Goal: Transaction & Acquisition: Book appointment/travel/reservation

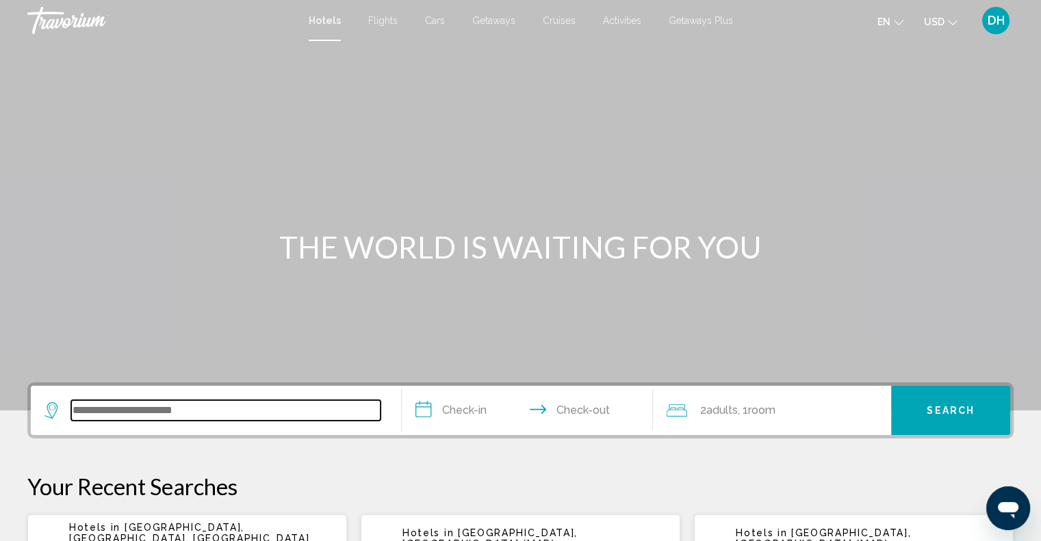
drag, startPoint x: 212, startPoint y: 418, endPoint x: 159, endPoint y: 418, distance: 53.4
click at [212, 418] on input "Search widget" at bounding box center [225, 410] width 309 height 21
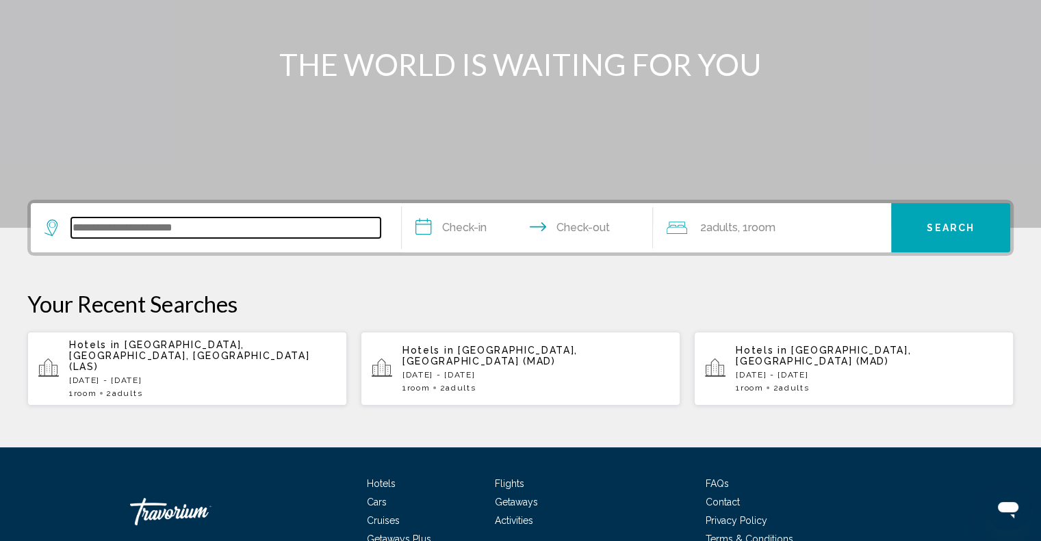
scroll to position [233, 0]
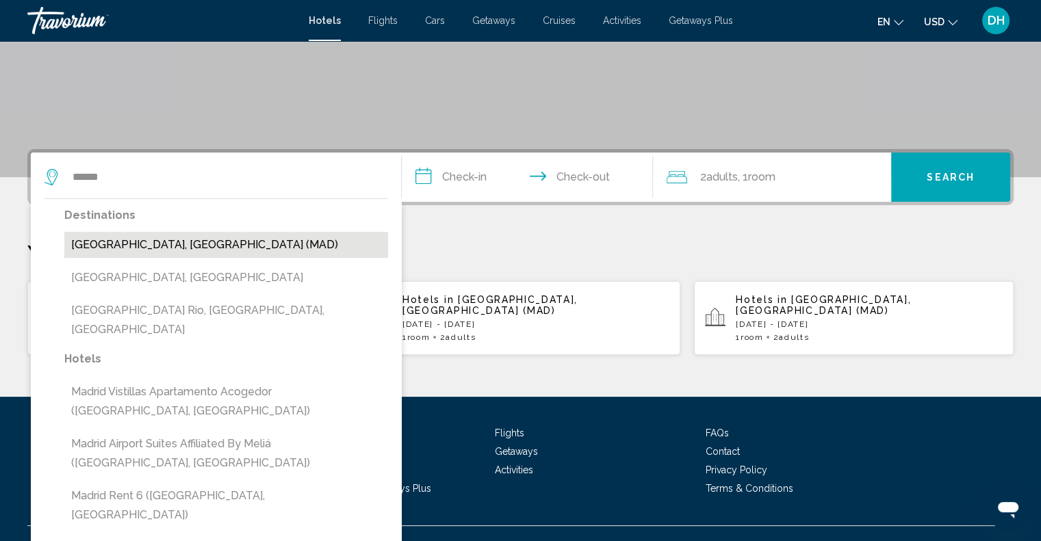
click at [191, 242] on button "[GEOGRAPHIC_DATA], [GEOGRAPHIC_DATA] (MAD)" at bounding box center [226, 245] width 324 height 26
type input "**********"
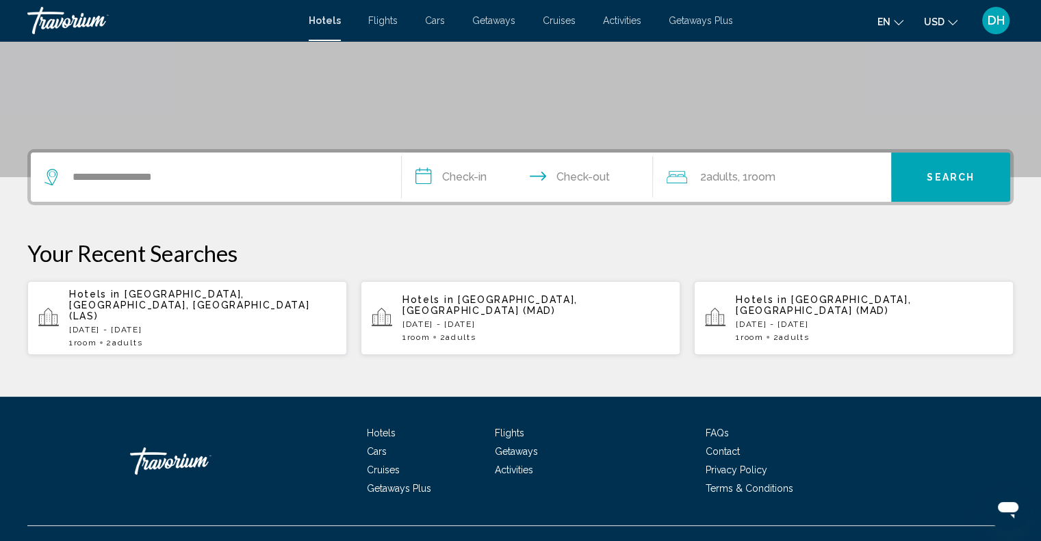
click at [464, 176] on input "**********" at bounding box center [530, 179] width 257 height 53
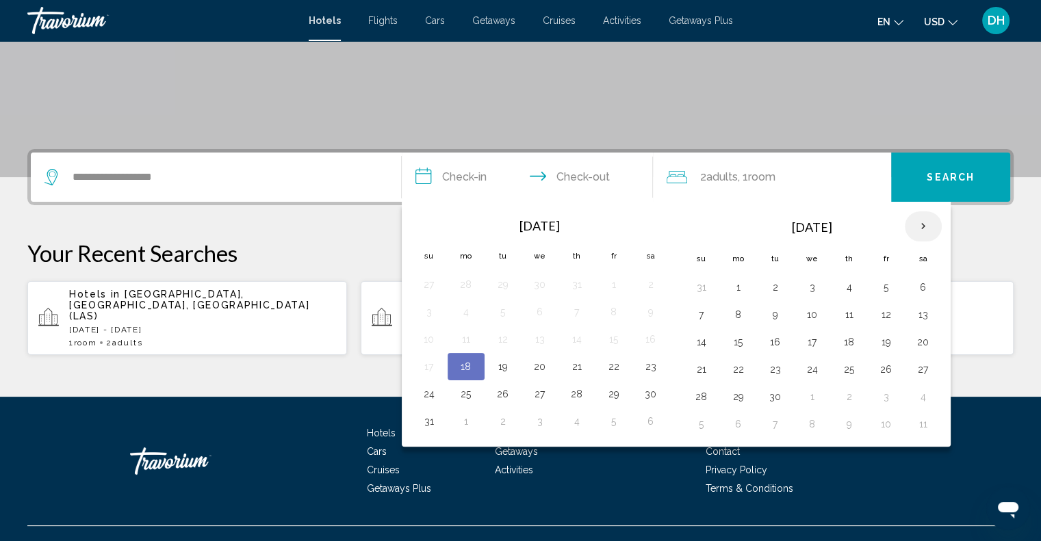
click at [914, 221] on th "Next month" at bounding box center [923, 226] width 37 height 30
drag, startPoint x: 807, startPoint y: 287, endPoint x: 797, endPoint y: 295, distance: 12.6
click at [806, 287] on button "3" at bounding box center [812, 287] width 22 height 19
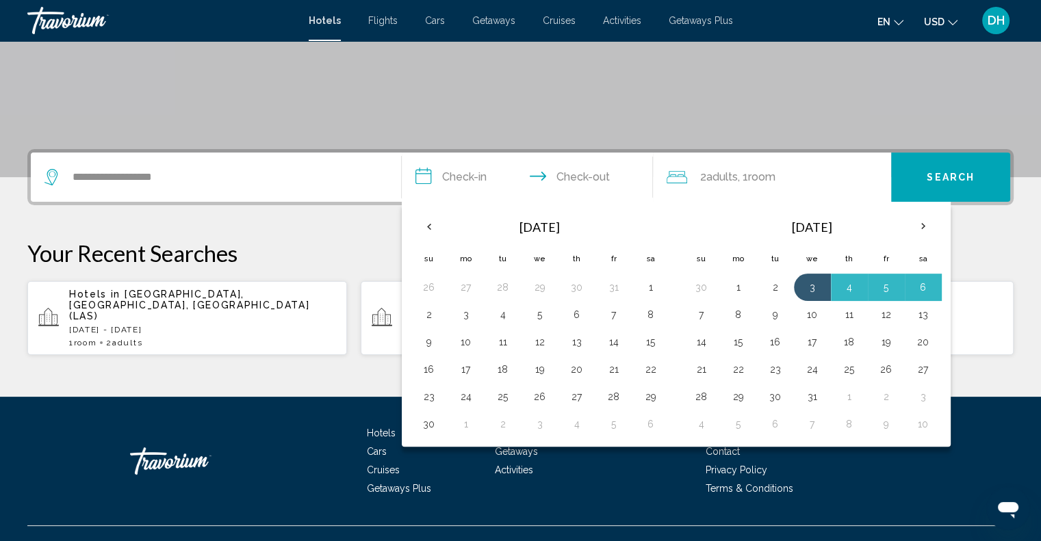
click at [704, 319] on button "7" at bounding box center [702, 314] width 22 height 19
type input "**********"
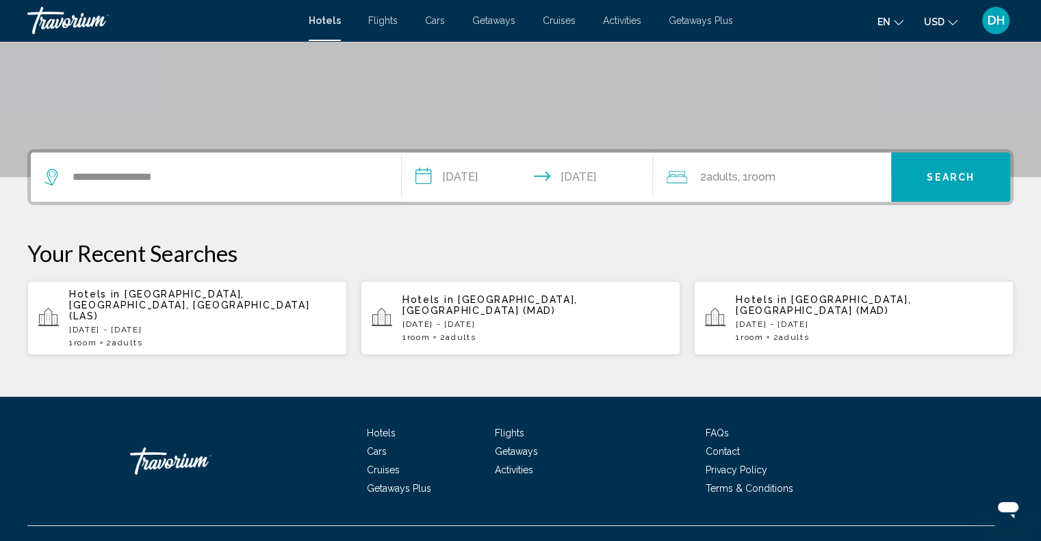
click at [949, 175] on span "Search" at bounding box center [951, 177] width 48 height 11
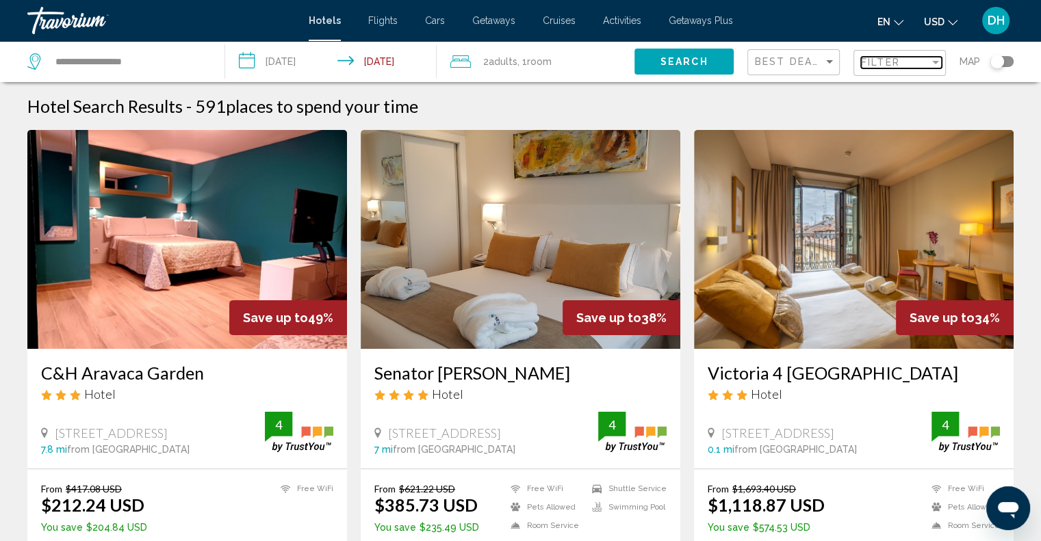
click at [929, 60] on div "Filter" at bounding box center [935, 62] width 12 height 11
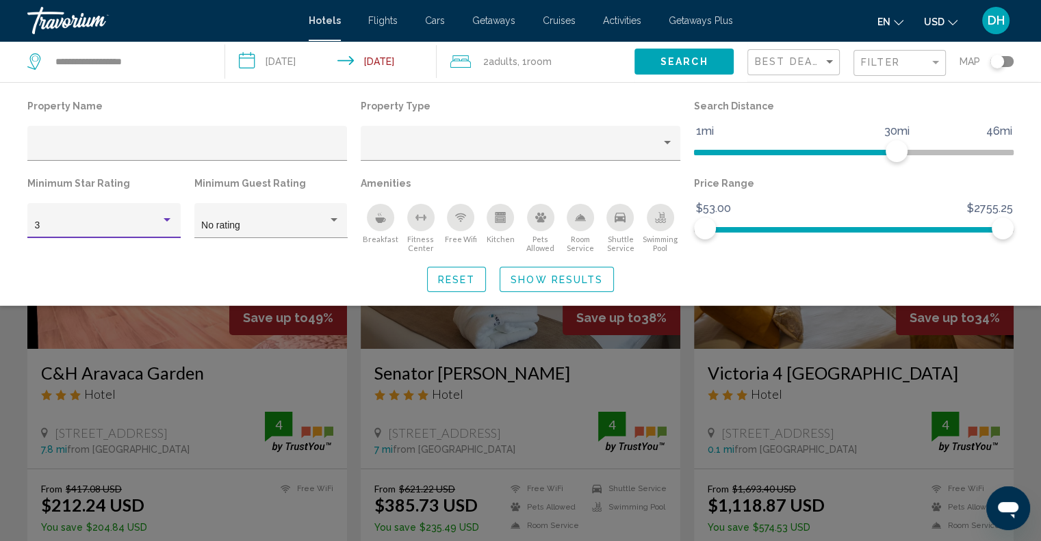
click at [164, 218] on div "Hotel Filters" at bounding box center [167, 219] width 7 height 3
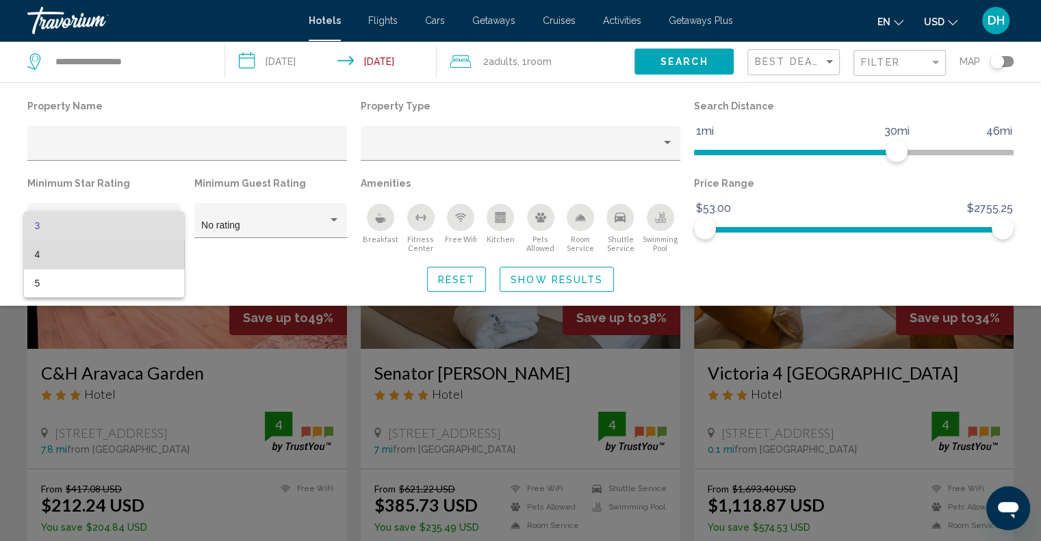
click at [146, 250] on span "4" at bounding box center [104, 254] width 138 height 29
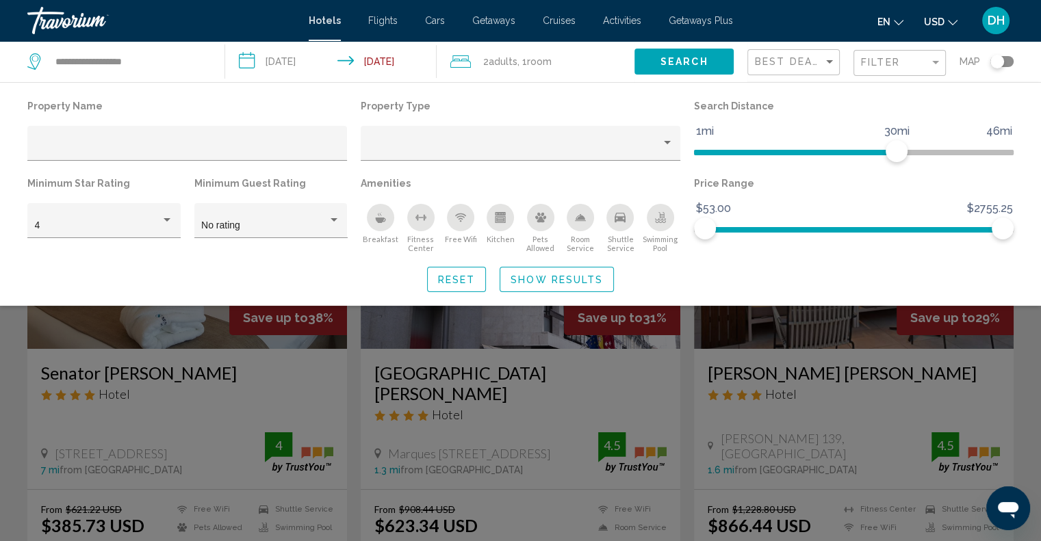
click at [795, 330] on div "Search widget" at bounding box center [520, 373] width 1041 height 336
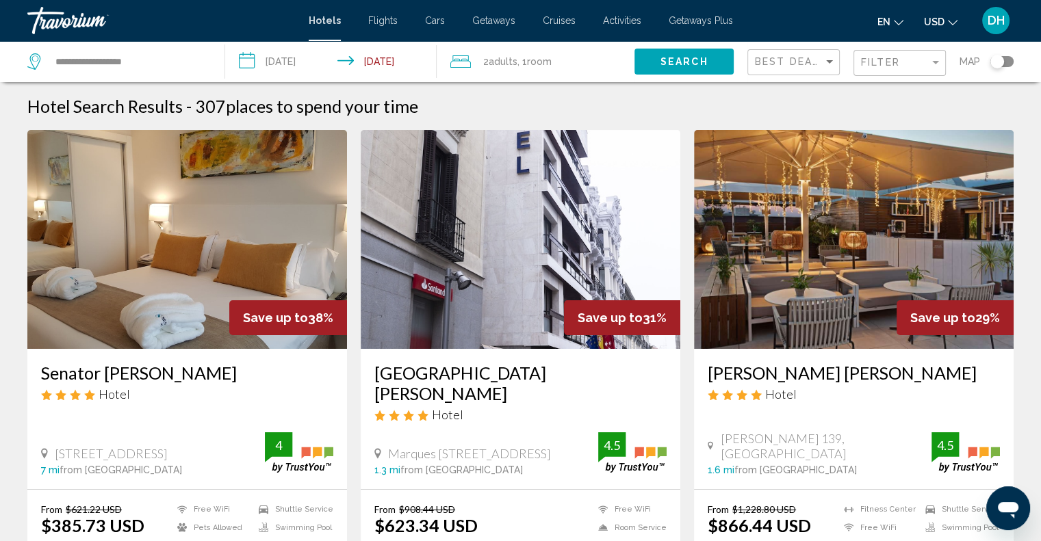
click at [287, 60] on input "**********" at bounding box center [333, 63] width 217 height 45
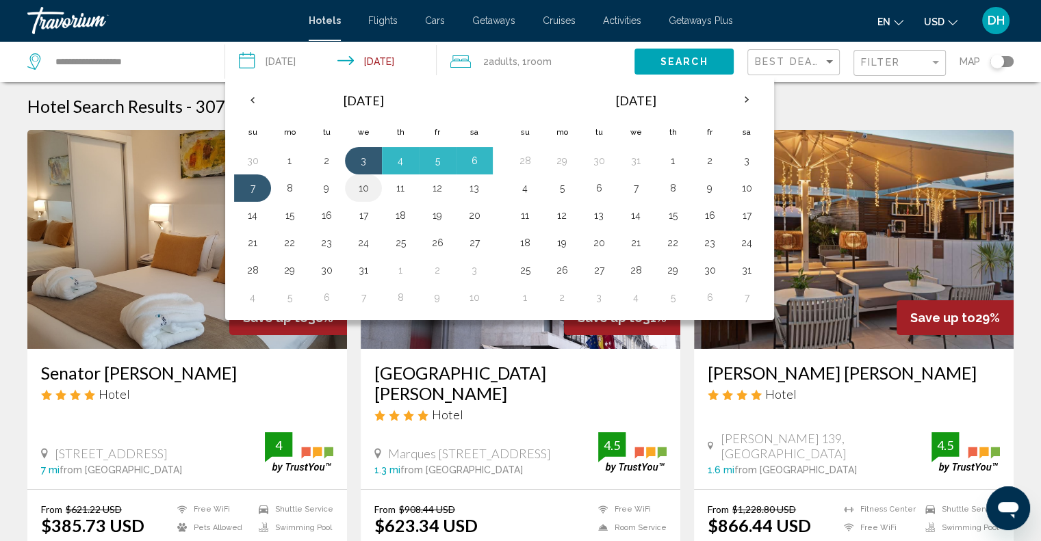
click at [367, 191] on button "10" at bounding box center [363, 188] width 22 height 19
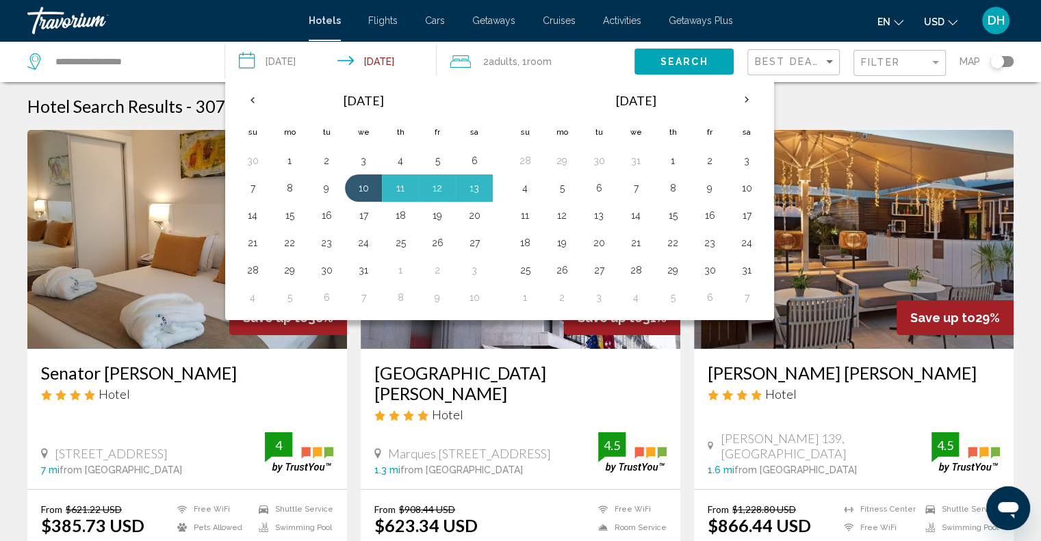
click at [246, 221] on button "14" at bounding box center [253, 215] width 22 height 19
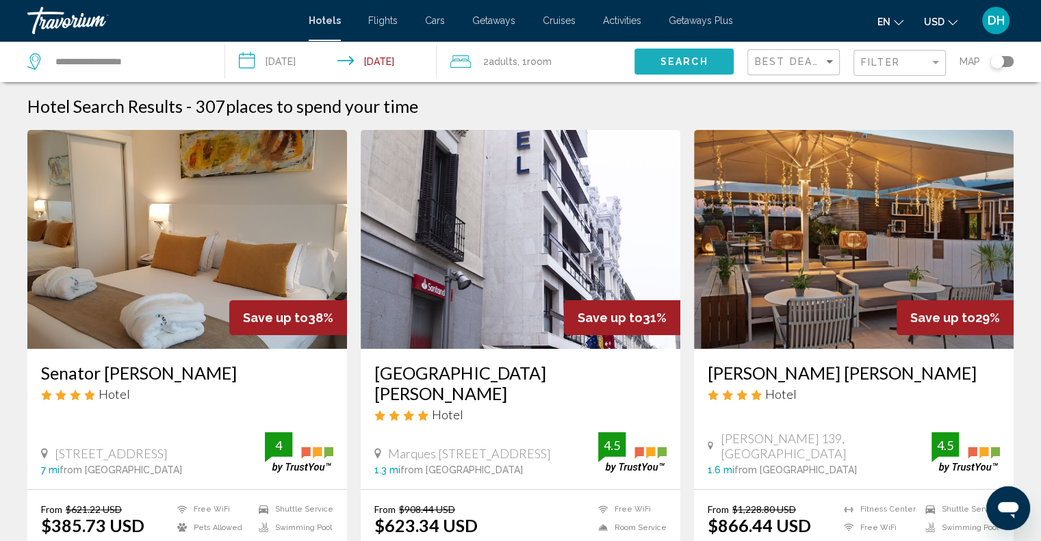
click at [679, 63] on span "Search" at bounding box center [684, 62] width 48 height 11
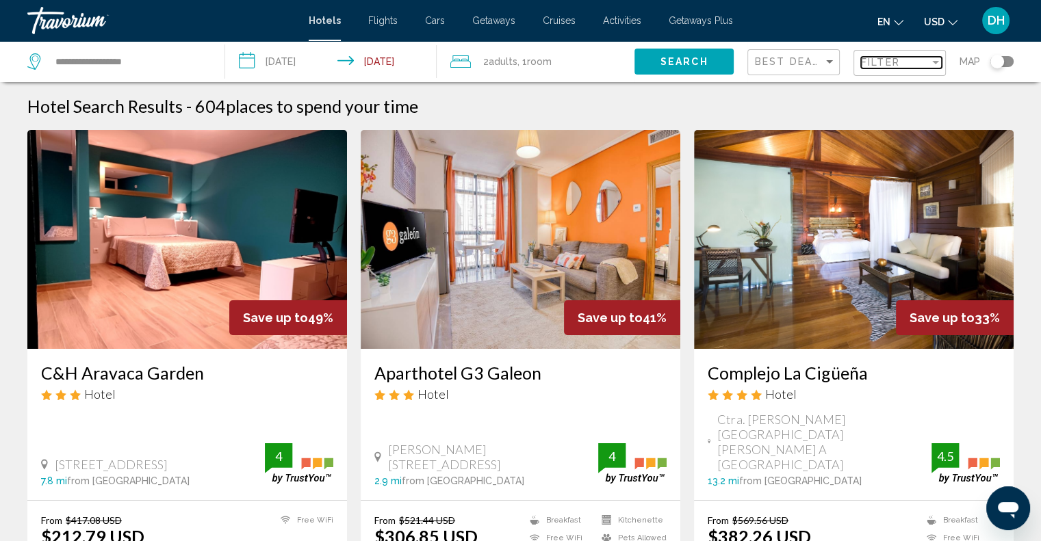
click at [934, 60] on div "Filter" at bounding box center [935, 62] width 12 height 11
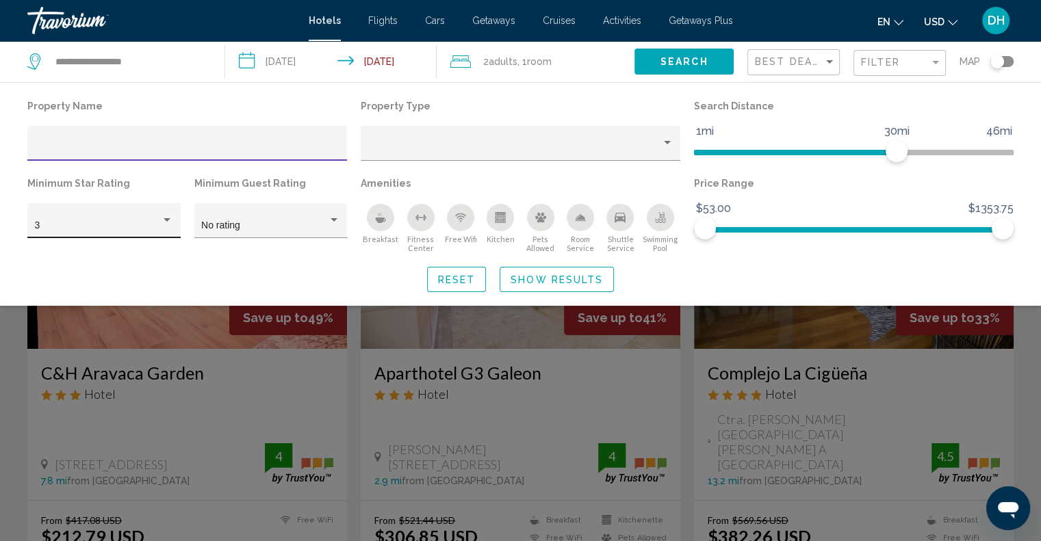
click at [172, 222] on div "Hotel Filters" at bounding box center [167, 220] width 12 height 11
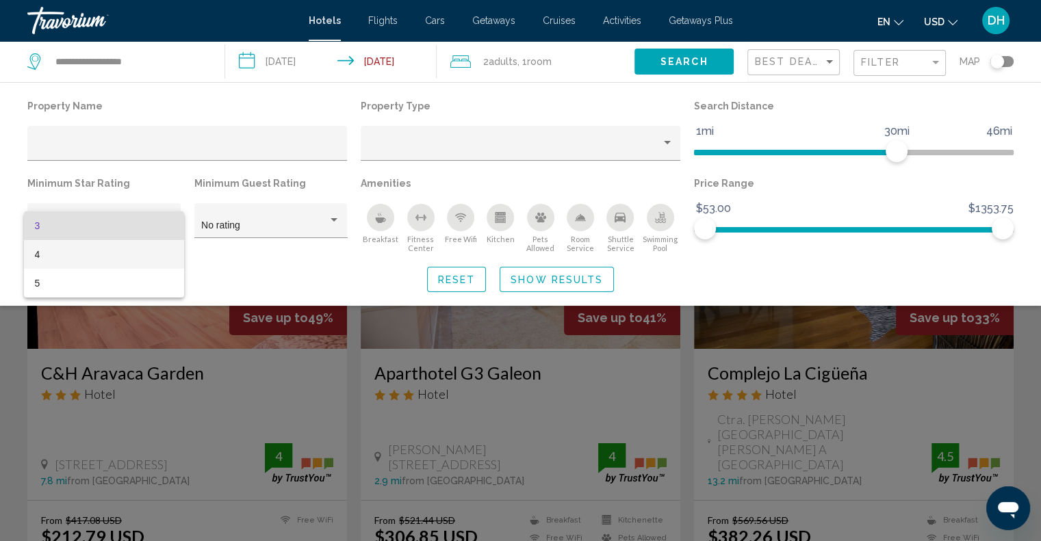
click at [150, 257] on span "4" at bounding box center [104, 254] width 138 height 29
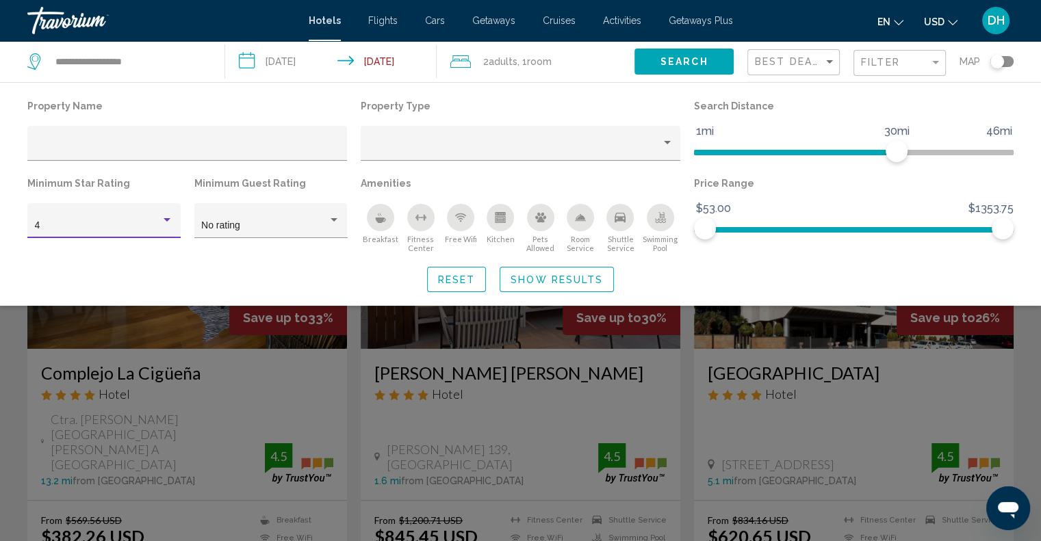
click at [19, 333] on div "Search widget" at bounding box center [520, 373] width 1041 height 336
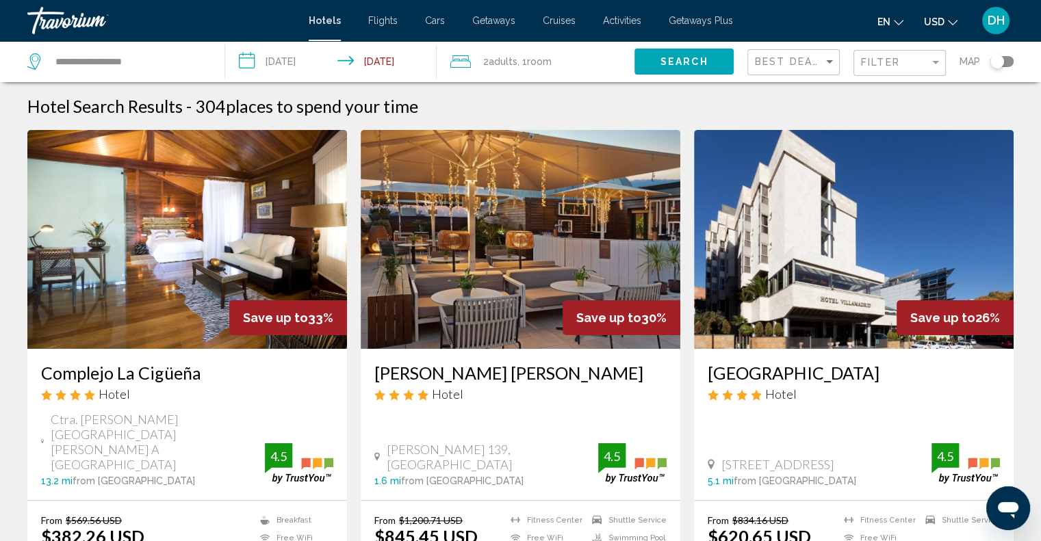
click at [289, 57] on input "**********" at bounding box center [333, 63] width 217 height 45
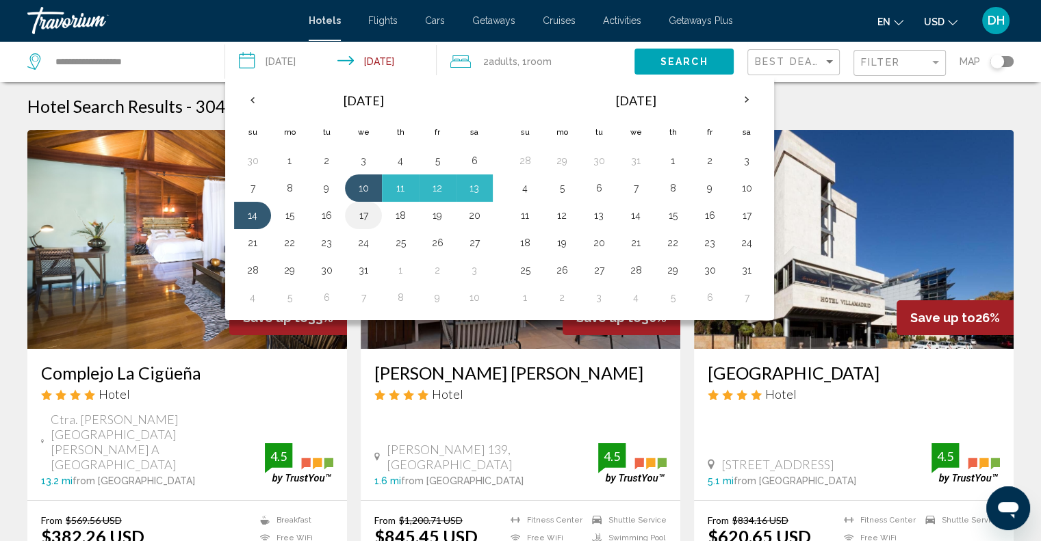
click at [360, 213] on button "17" at bounding box center [363, 215] width 22 height 19
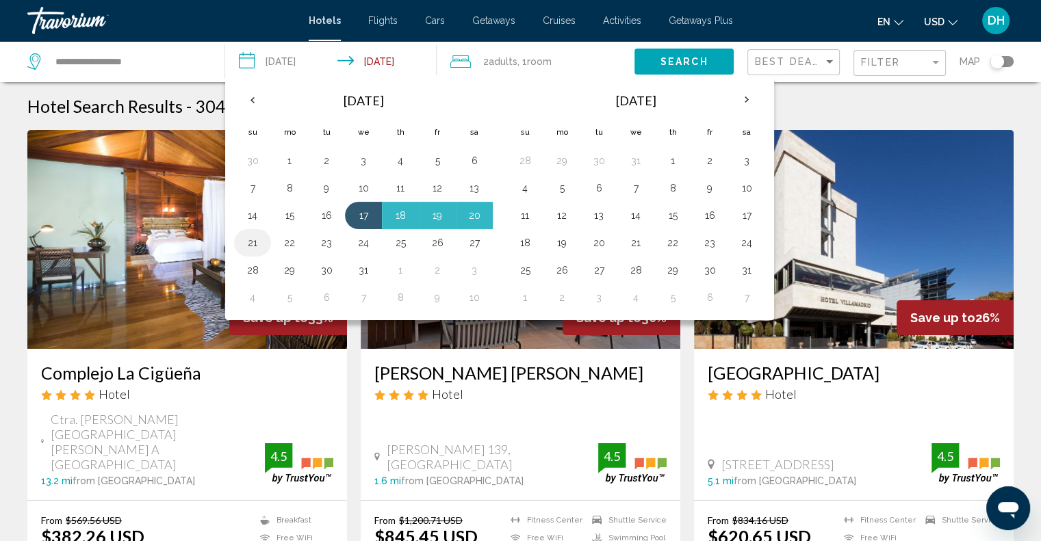
click at [257, 239] on button "21" at bounding box center [253, 242] width 22 height 19
type input "**********"
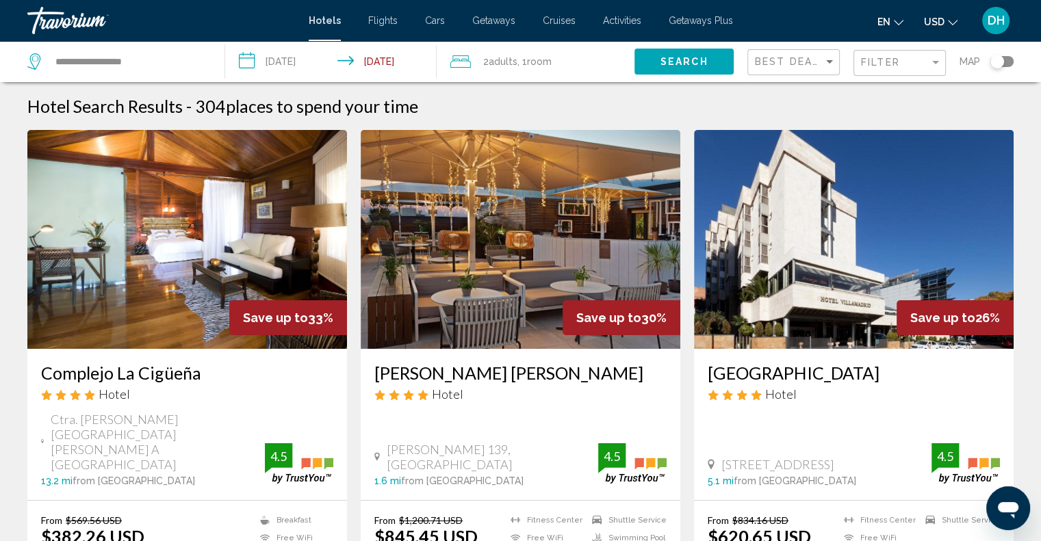
click at [690, 65] on span "Search" at bounding box center [684, 62] width 48 height 11
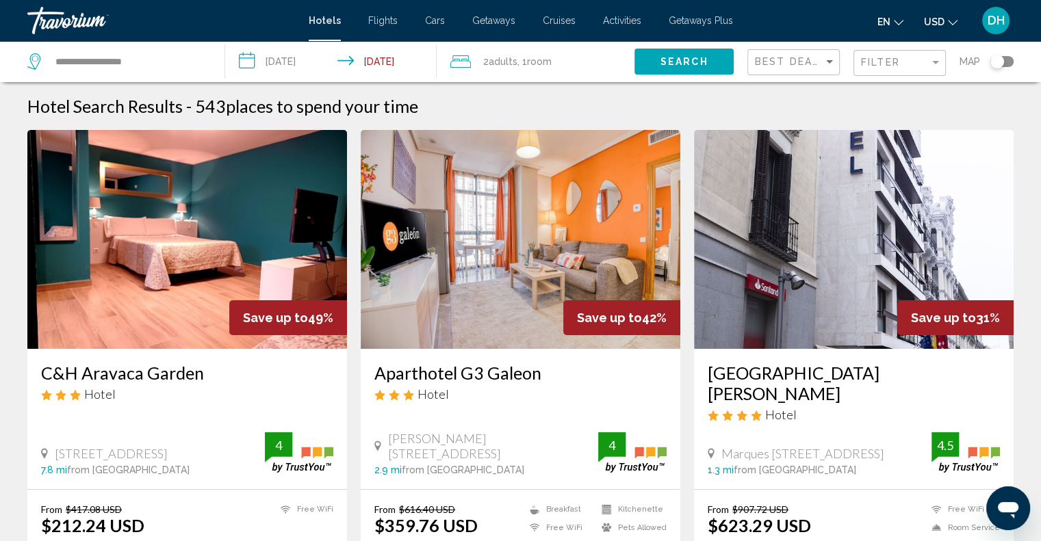
click at [303, 60] on input "**********" at bounding box center [333, 63] width 217 height 45
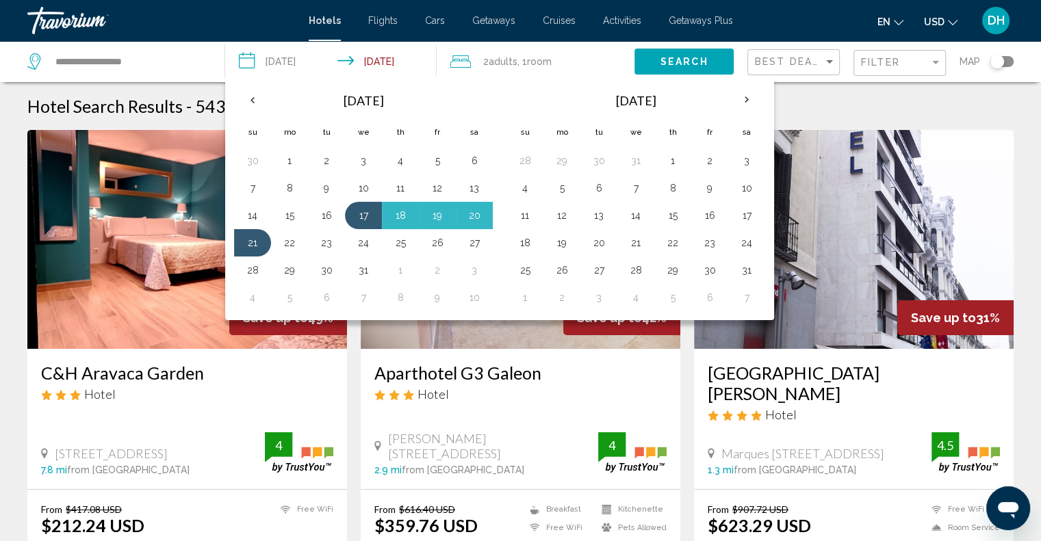
click at [303, 60] on input "**********" at bounding box center [333, 63] width 217 height 45
click at [143, 60] on input "**********" at bounding box center [129, 61] width 150 height 21
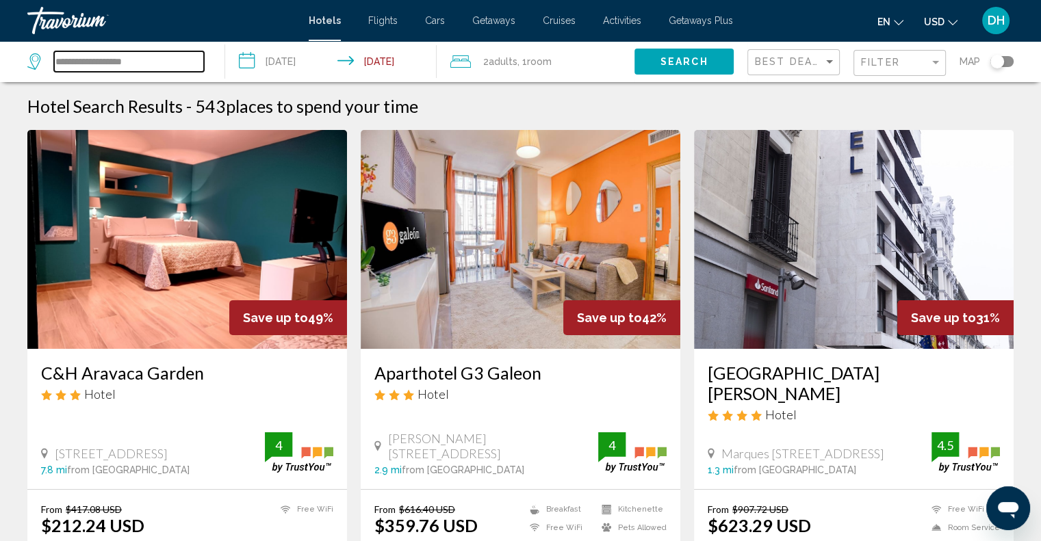
drag, startPoint x: 147, startPoint y: 59, endPoint x: 41, endPoint y: 58, distance: 106.1
click at [41, 58] on div "**********" at bounding box center [115, 61] width 177 height 21
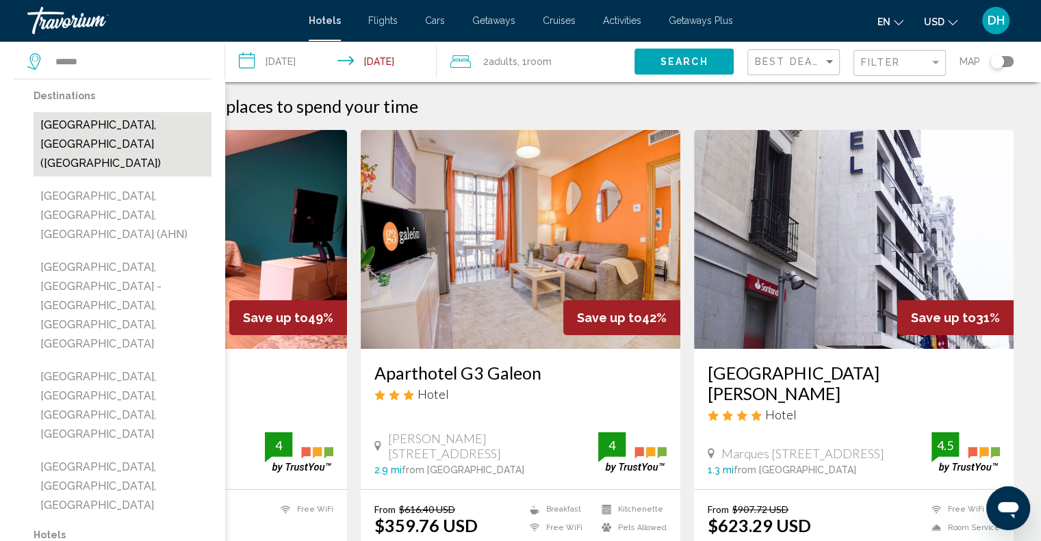
click at [110, 125] on button "[GEOGRAPHIC_DATA], [GEOGRAPHIC_DATA] ([GEOGRAPHIC_DATA])" at bounding box center [123, 144] width 178 height 64
type input "**********"
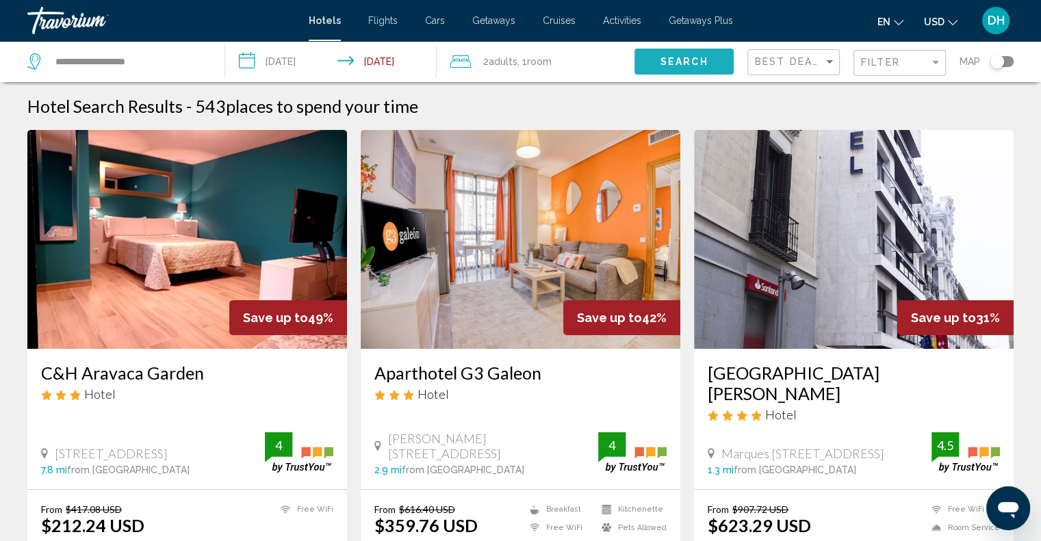
click at [676, 64] on span "Search" at bounding box center [684, 62] width 48 height 11
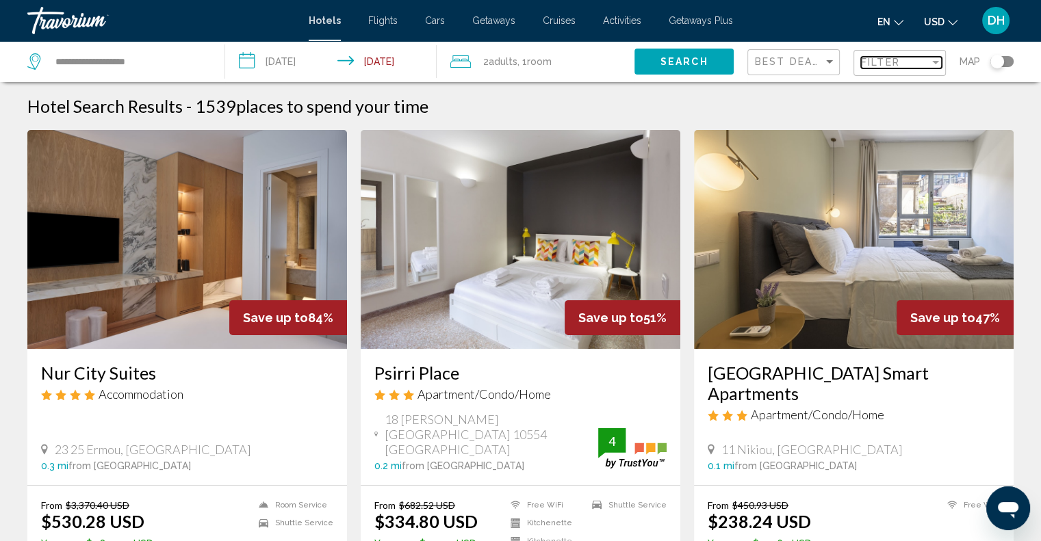
click at [929, 64] on div "Filter" at bounding box center [935, 62] width 12 height 11
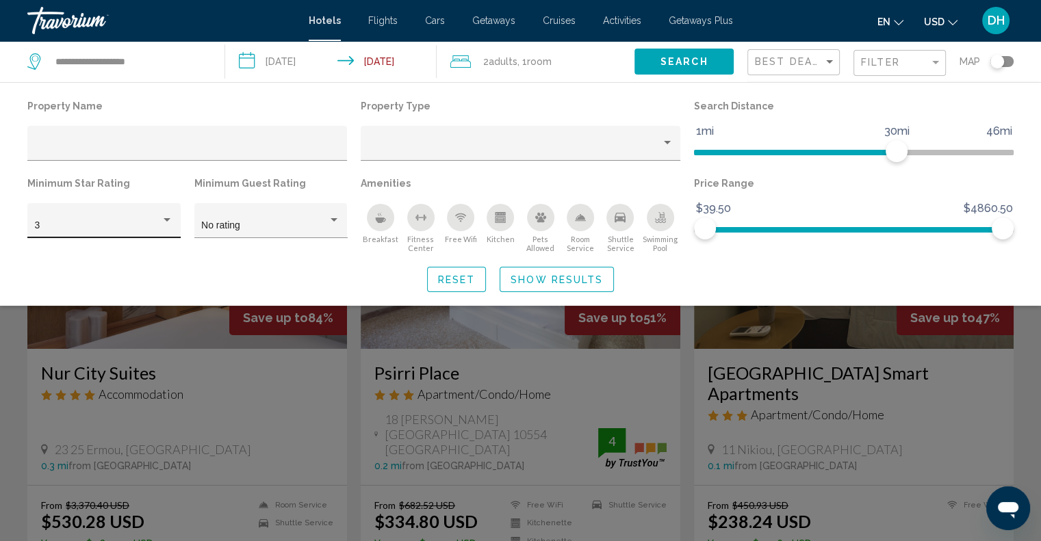
click at [175, 221] on div "3" at bounding box center [103, 220] width 153 height 35
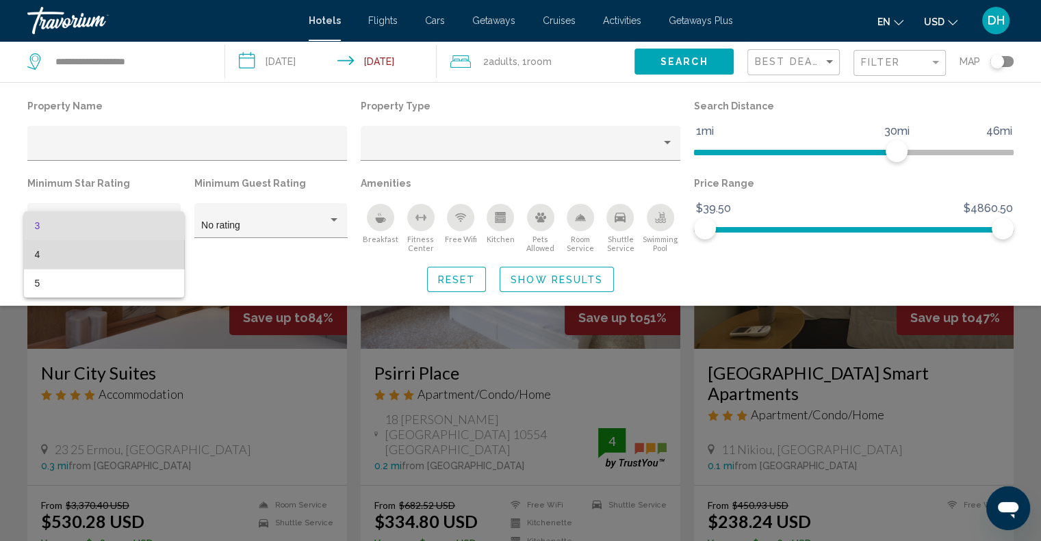
click at [136, 258] on span "4" at bounding box center [104, 254] width 138 height 29
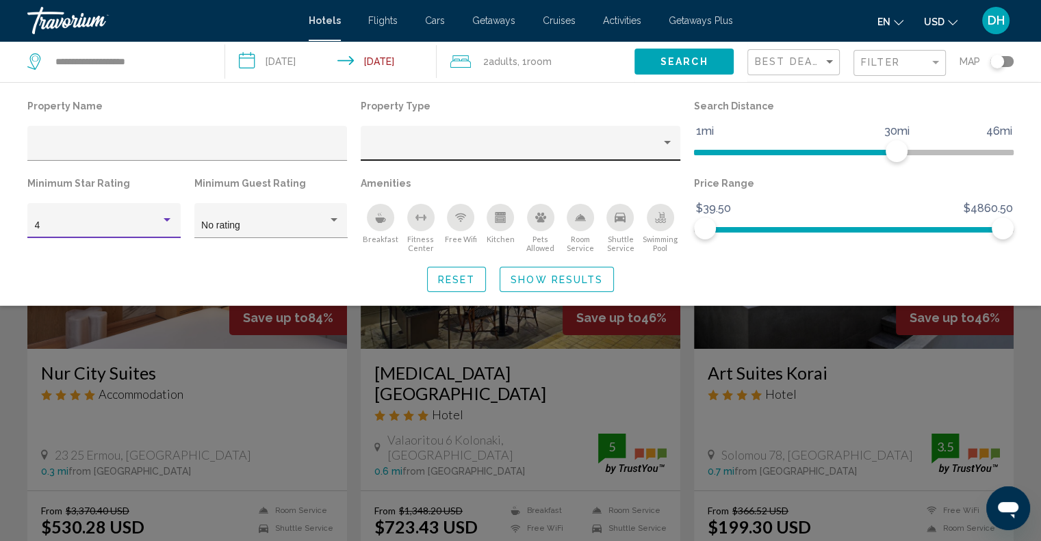
click at [498, 150] on div "Property type" at bounding box center [514, 148] width 293 height 11
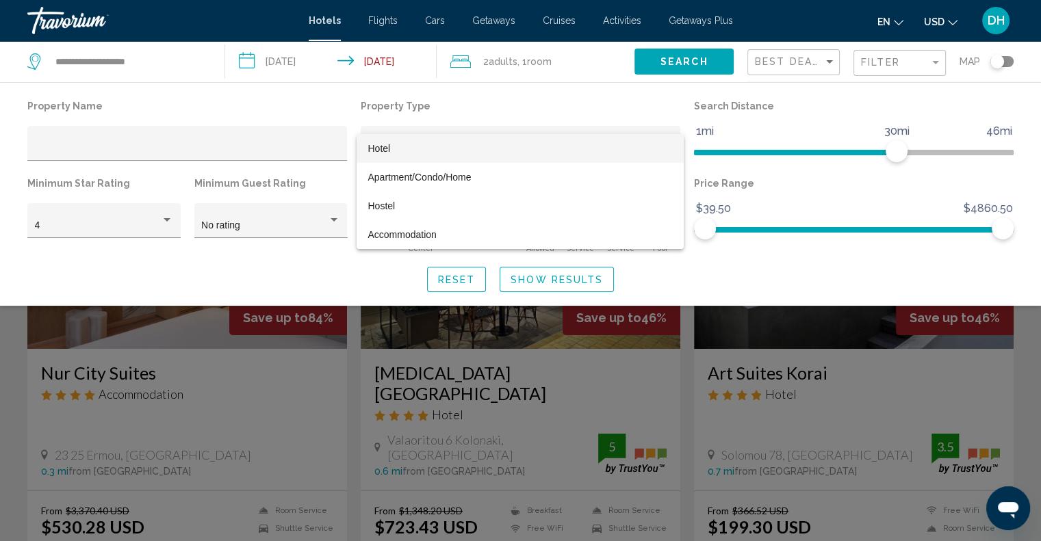
click at [495, 151] on span "Hotel" at bounding box center [520, 148] width 305 height 29
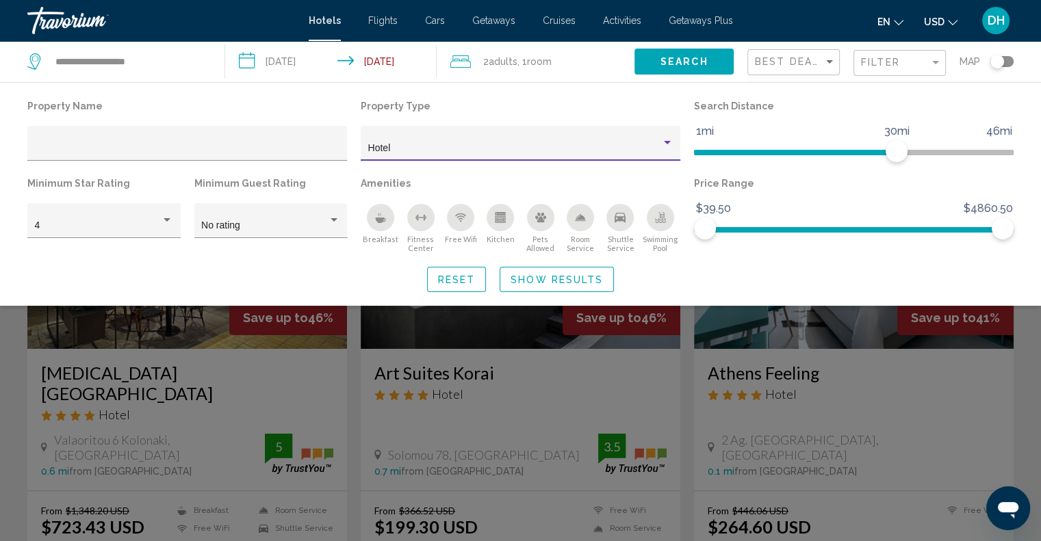
click at [845, 342] on div "Search widget" at bounding box center [520, 373] width 1041 height 336
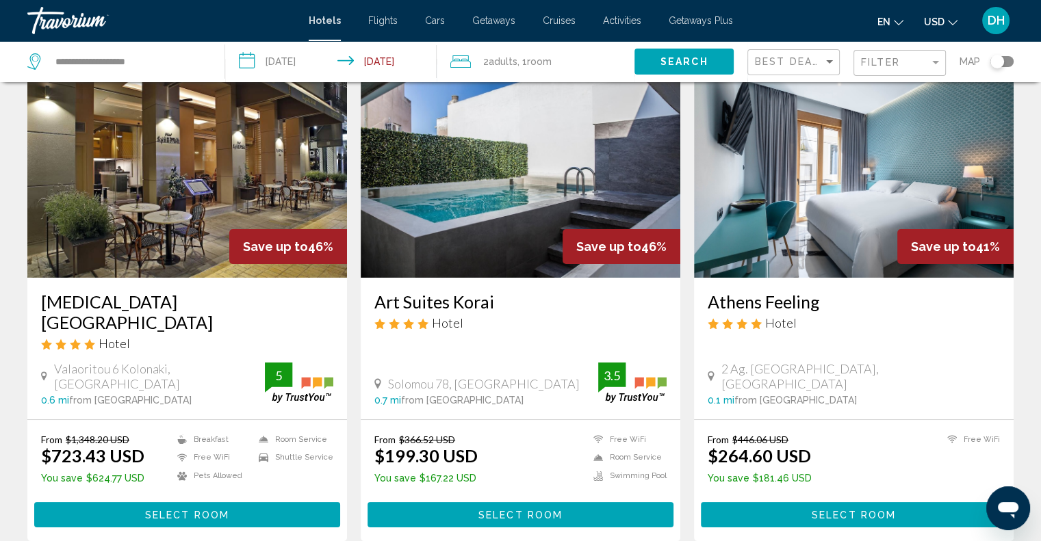
scroll to position [68, 0]
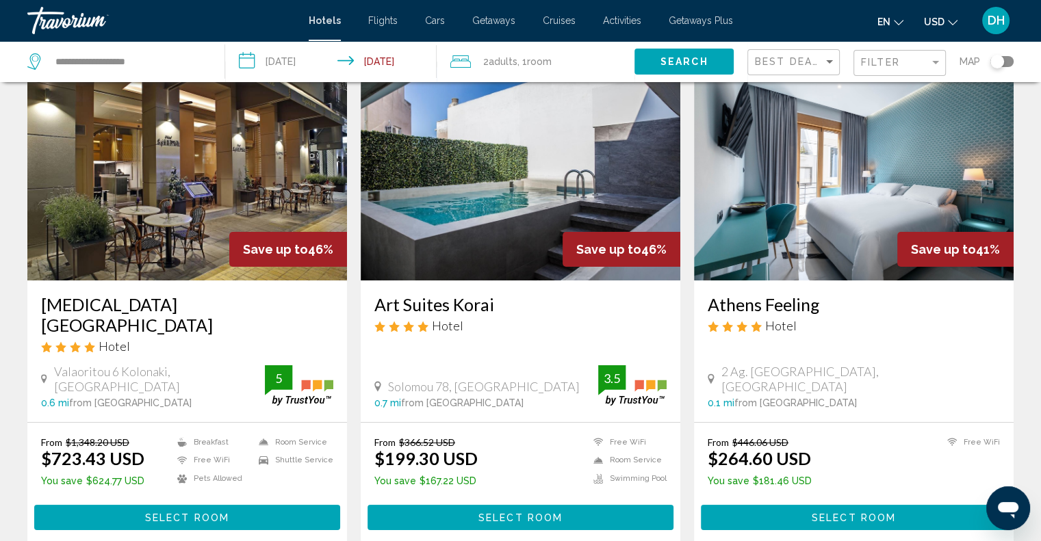
click at [168, 233] on img "Main content" at bounding box center [187, 171] width 320 height 219
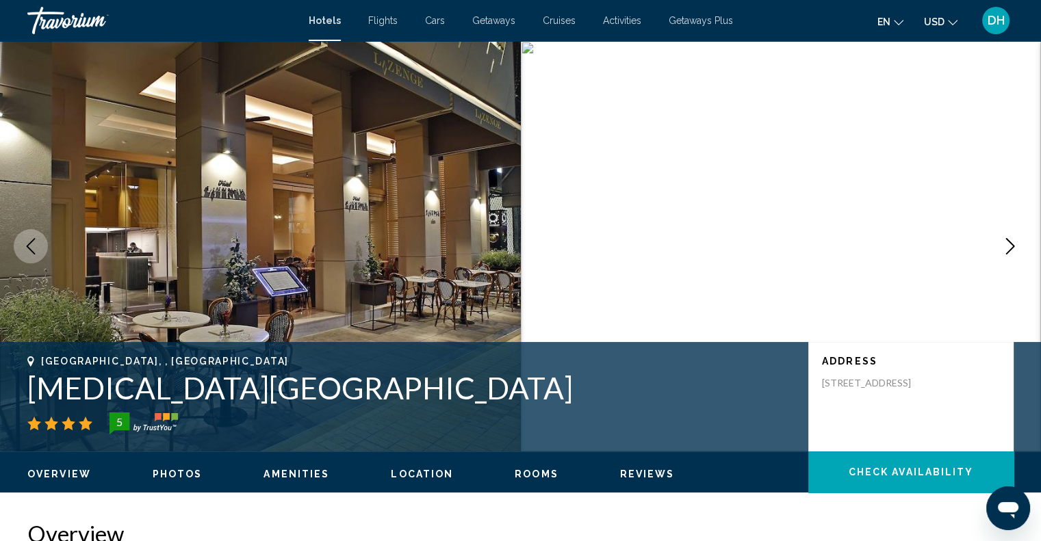
click at [1007, 248] on icon "Next image" at bounding box center [1010, 246] width 16 height 16
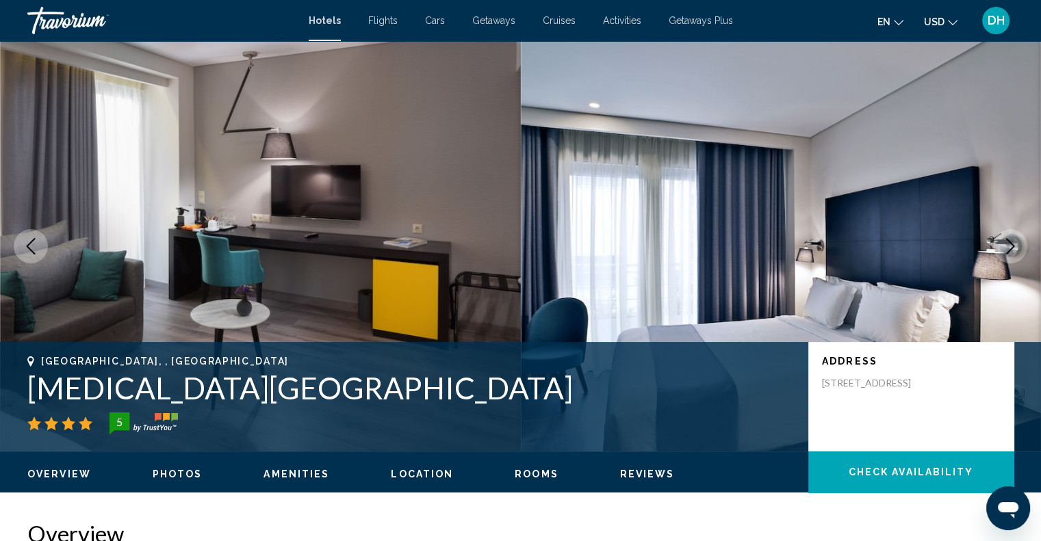
click at [1007, 248] on icon "Next image" at bounding box center [1010, 246] width 16 height 16
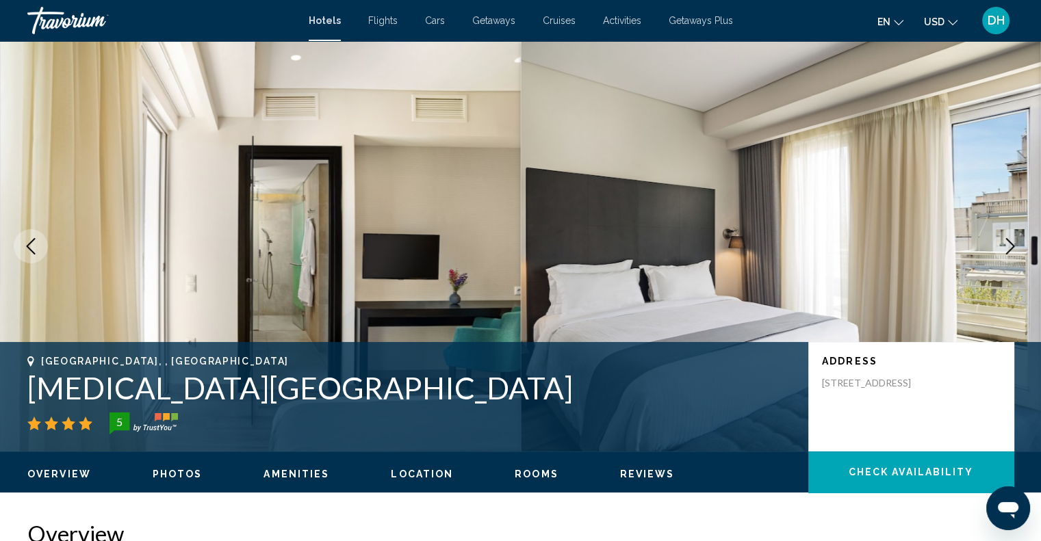
click at [1007, 248] on icon "Next image" at bounding box center [1010, 246] width 16 height 16
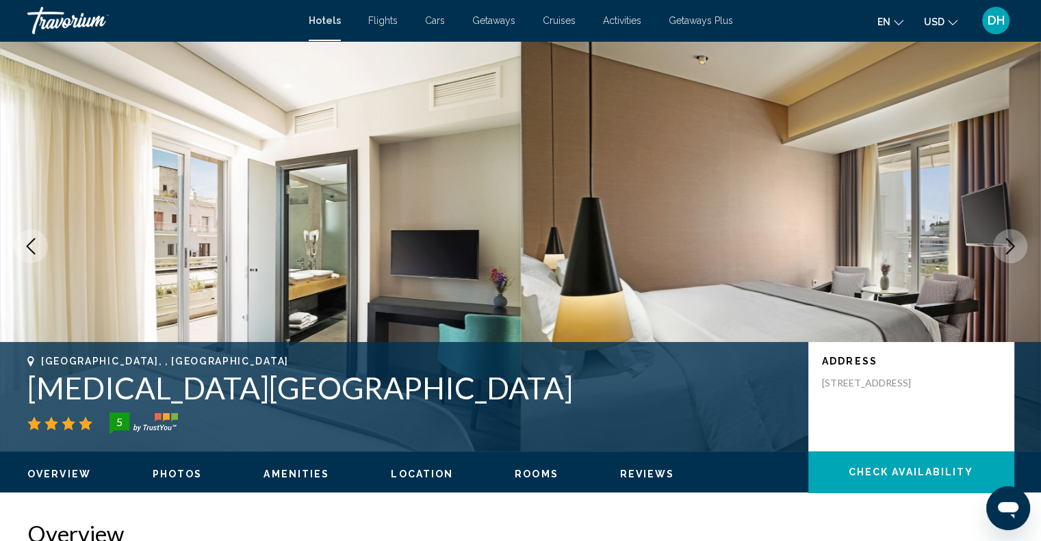
click at [1007, 248] on icon "Next image" at bounding box center [1010, 246] width 16 height 16
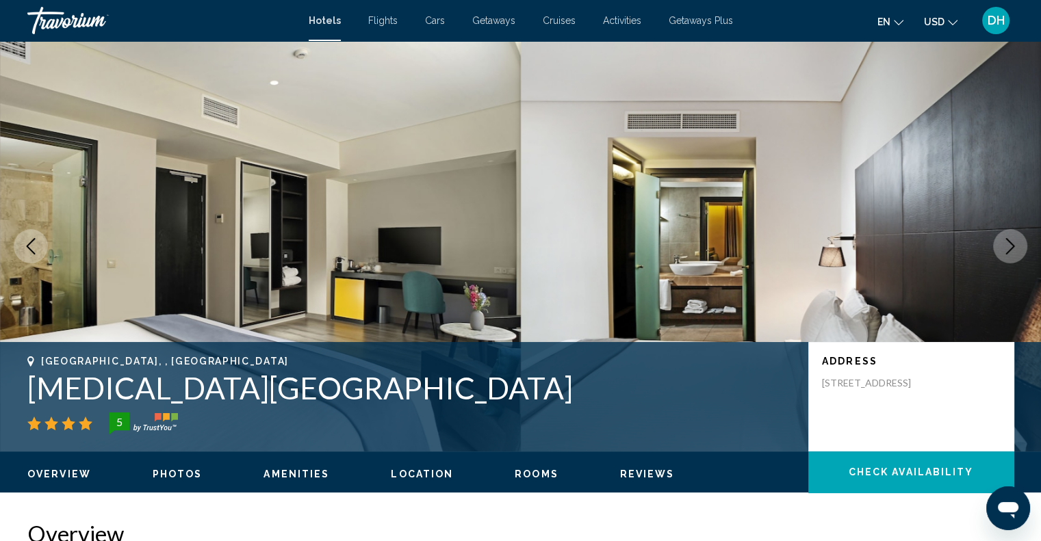
click at [1007, 248] on icon "Next image" at bounding box center [1010, 246] width 16 height 16
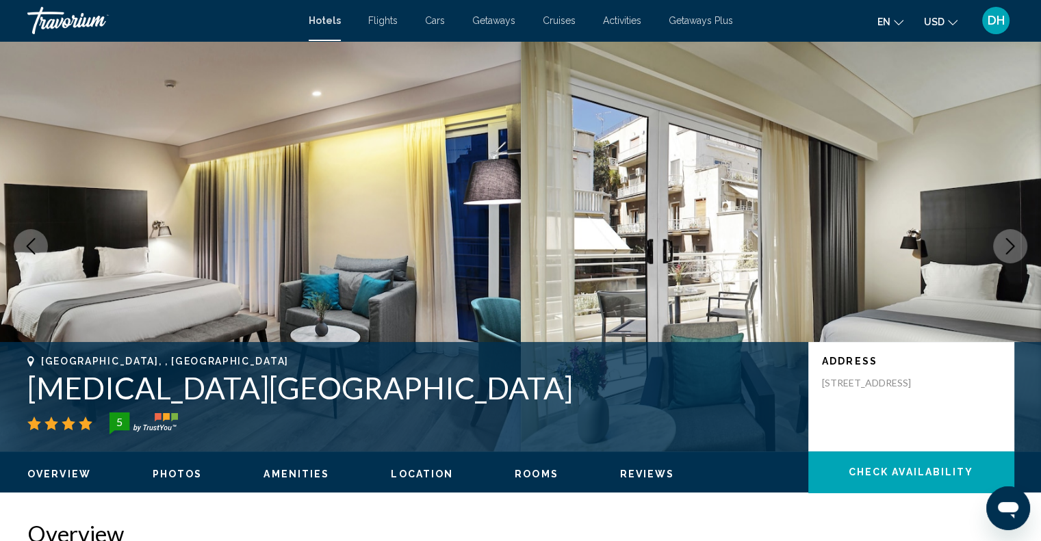
click at [1007, 248] on icon "Next image" at bounding box center [1010, 246] width 16 height 16
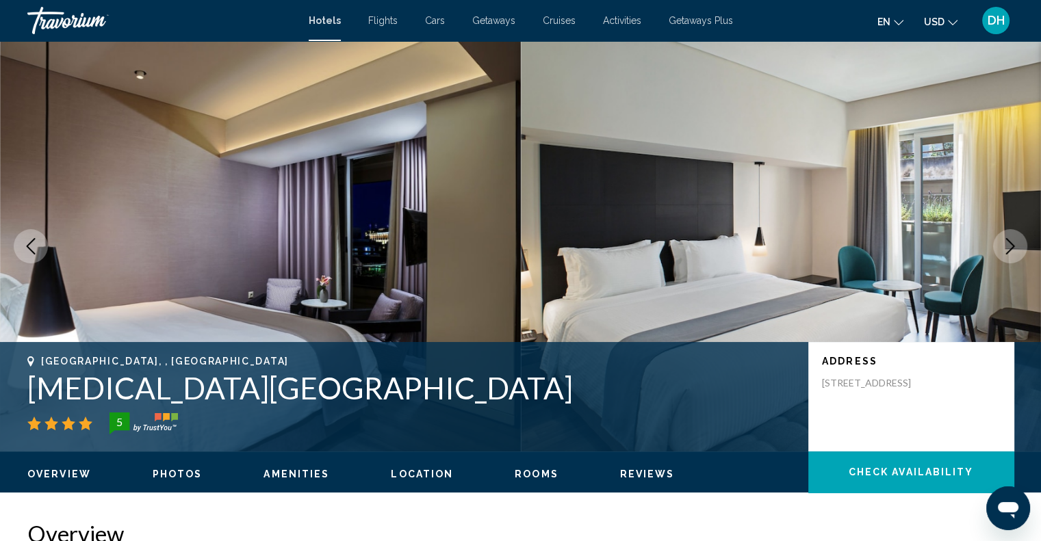
click at [1007, 248] on icon "Next image" at bounding box center [1010, 246] width 16 height 16
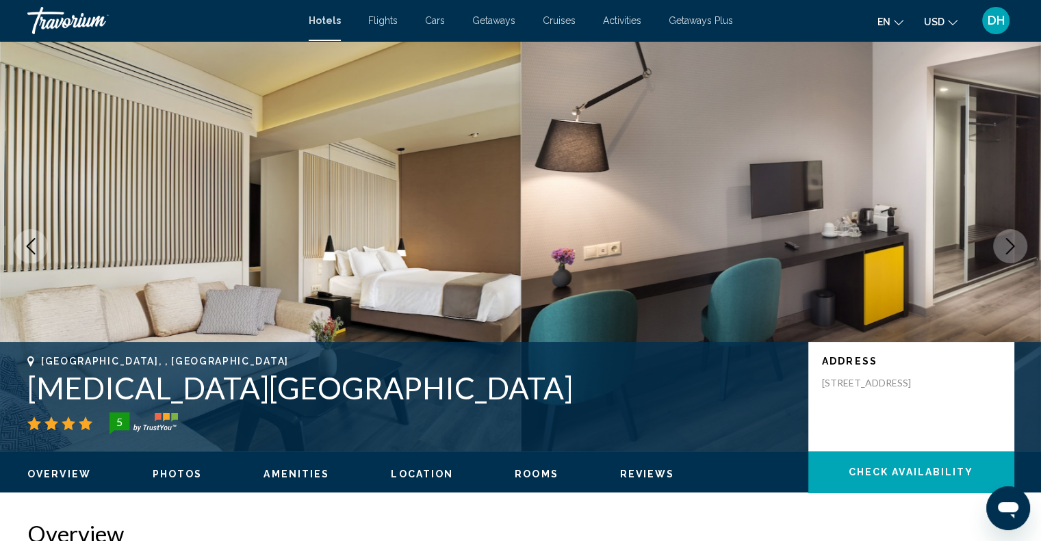
click at [1007, 248] on icon "Next image" at bounding box center [1010, 246] width 16 height 16
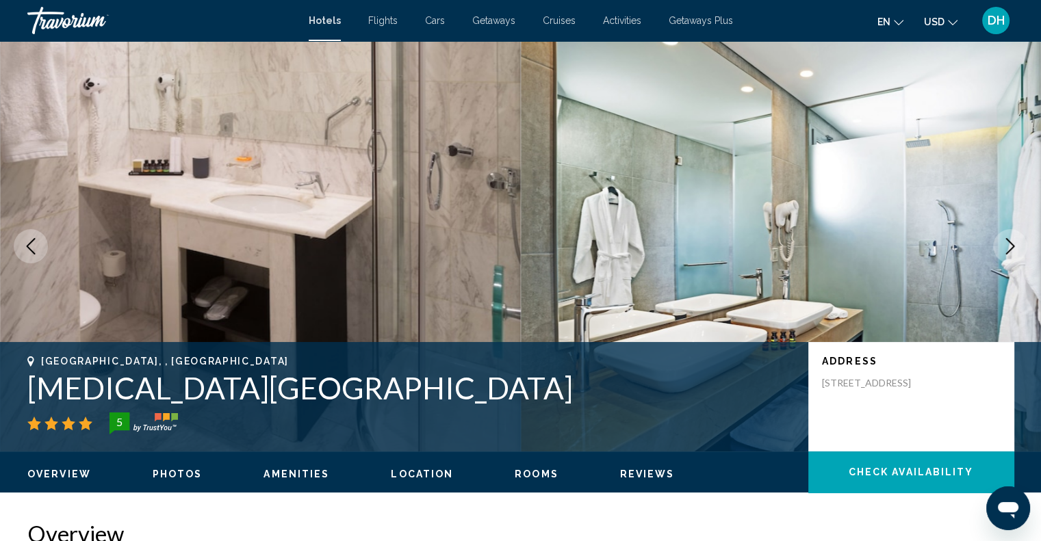
click at [1007, 248] on icon "Next image" at bounding box center [1010, 246] width 16 height 16
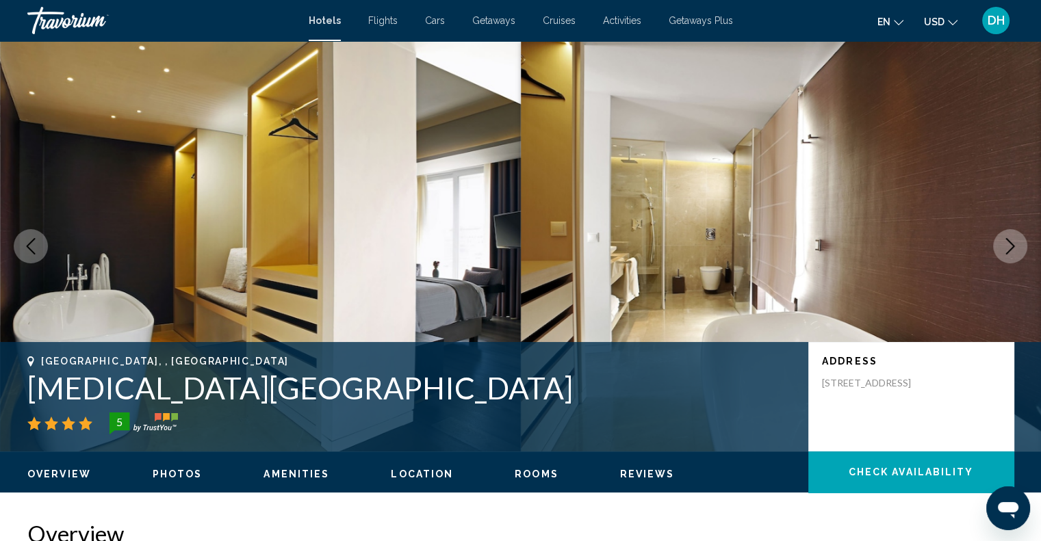
click at [1007, 248] on icon "Next image" at bounding box center [1010, 246] width 16 height 16
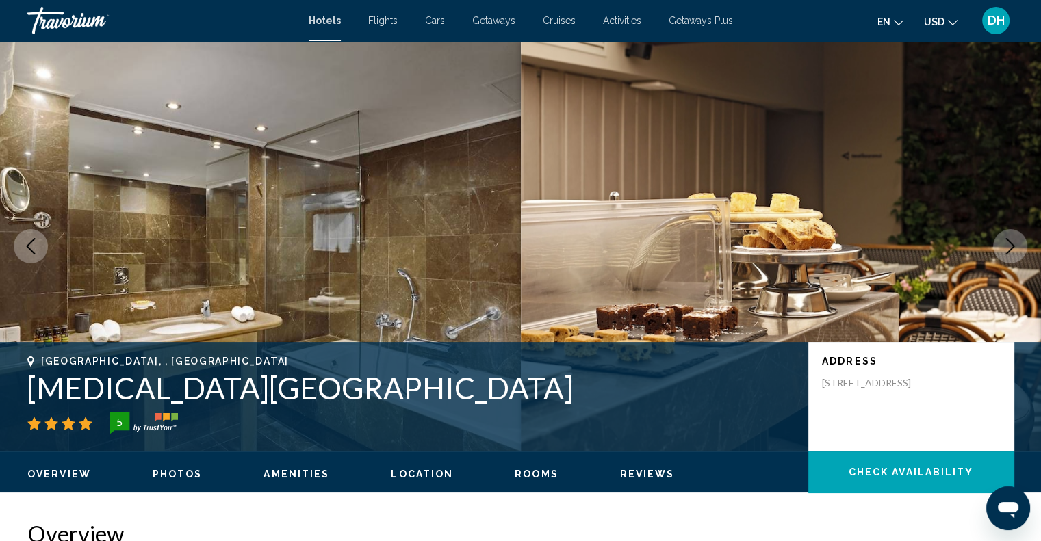
click at [1007, 248] on icon "Next image" at bounding box center [1010, 246] width 16 height 16
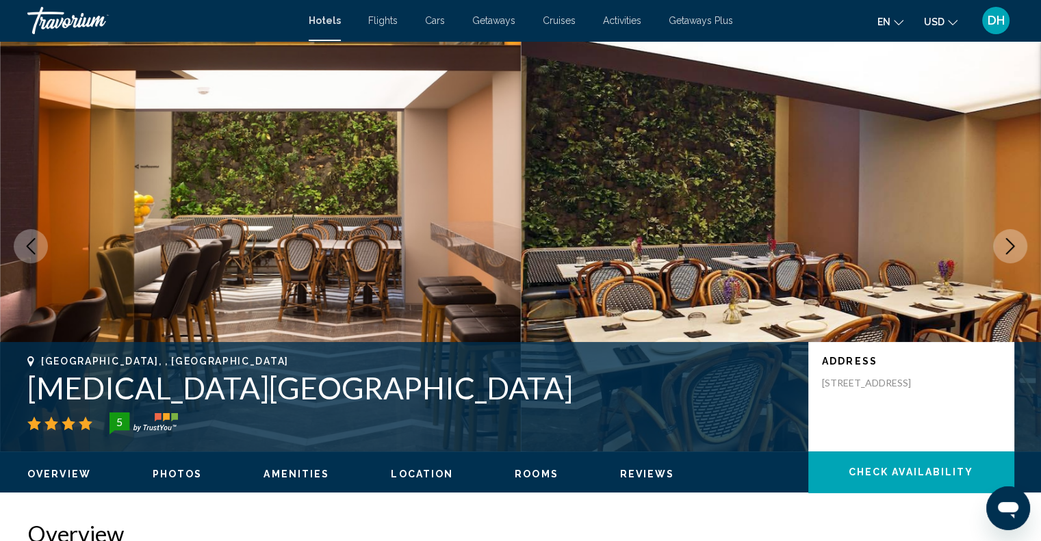
click at [1007, 248] on icon "Next image" at bounding box center [1010, 246] width 16 height 16
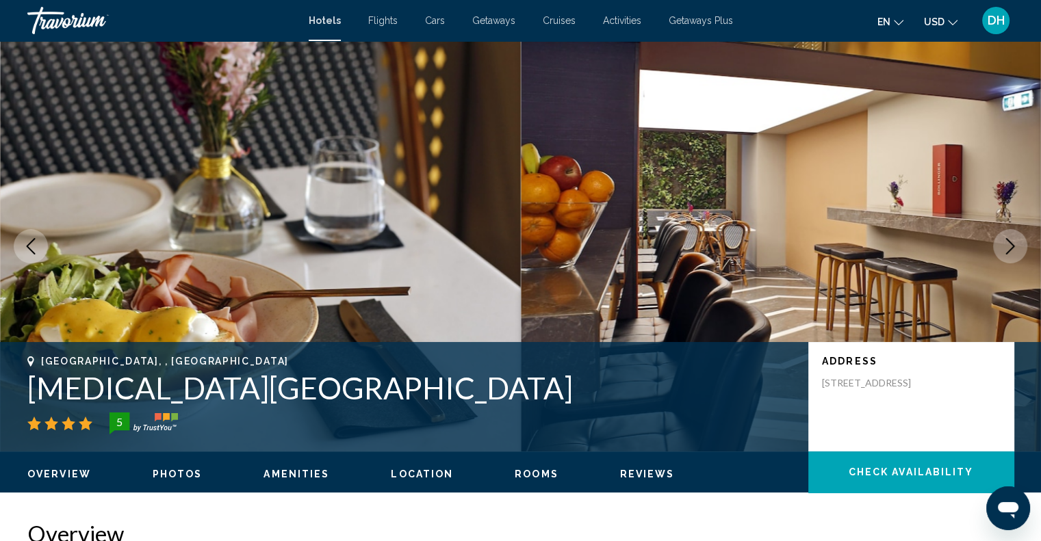
click at [1007, 248] on icon "Next image" at bounding box center [1010, 246] width 16 height 16
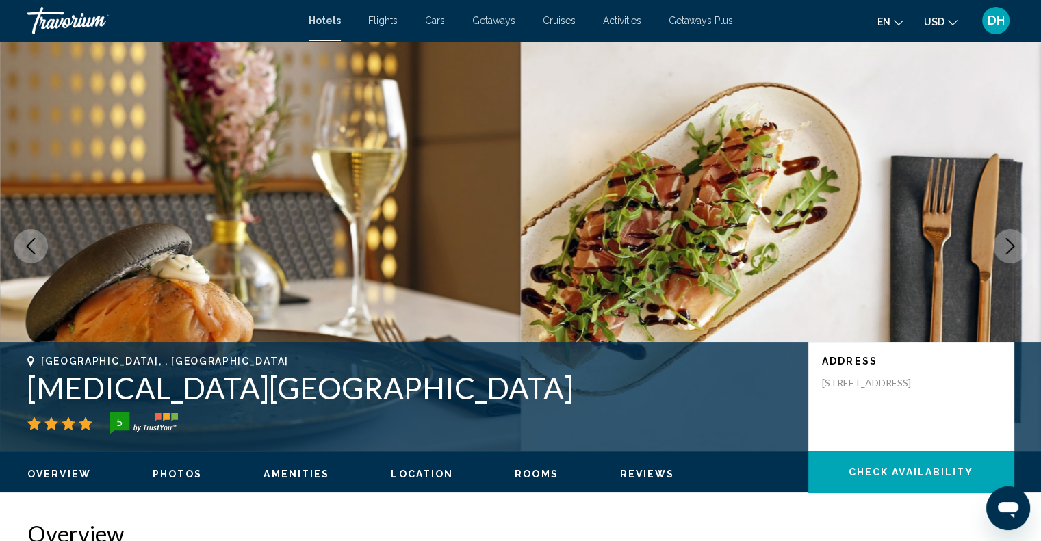
click at [1007, 248] on icon "Next image" at bounding box center [1010, 246] width 16 height 16
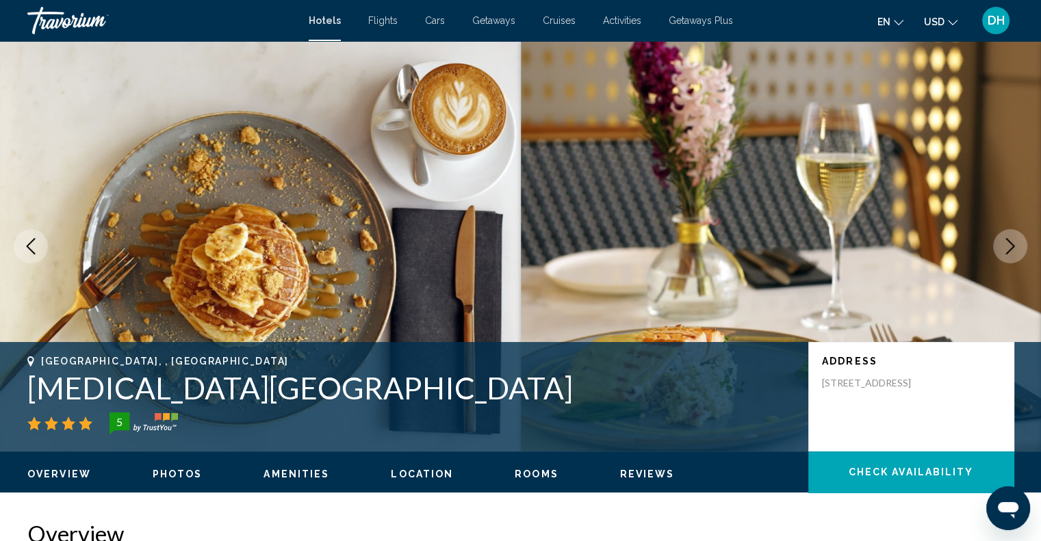
click at [1007, 248] on icon "Next image" at bounding box center [1010, 246] width 16 height 16
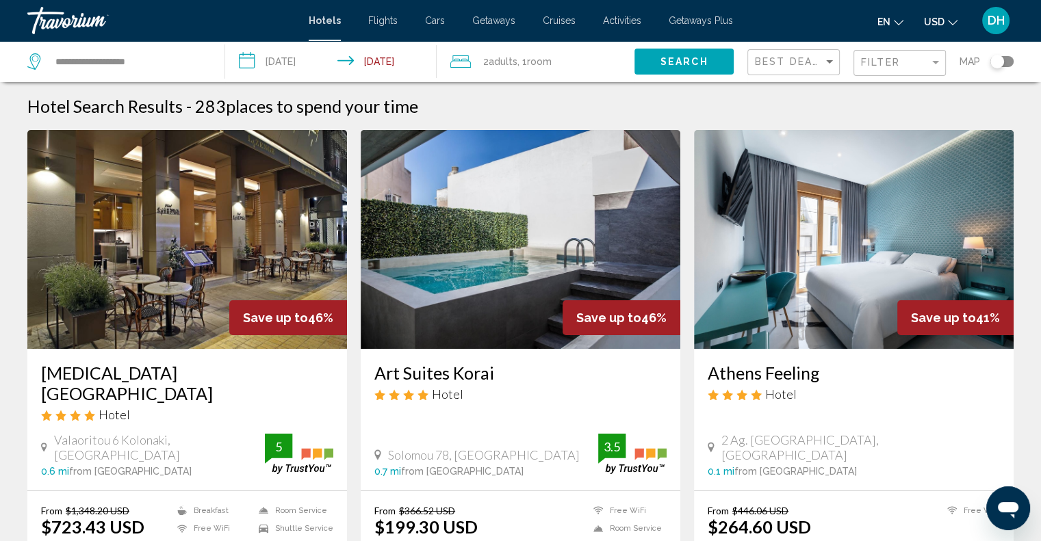
click at [308, 61] on input "**********" at bounding box center [333, 63] width 217 height 45
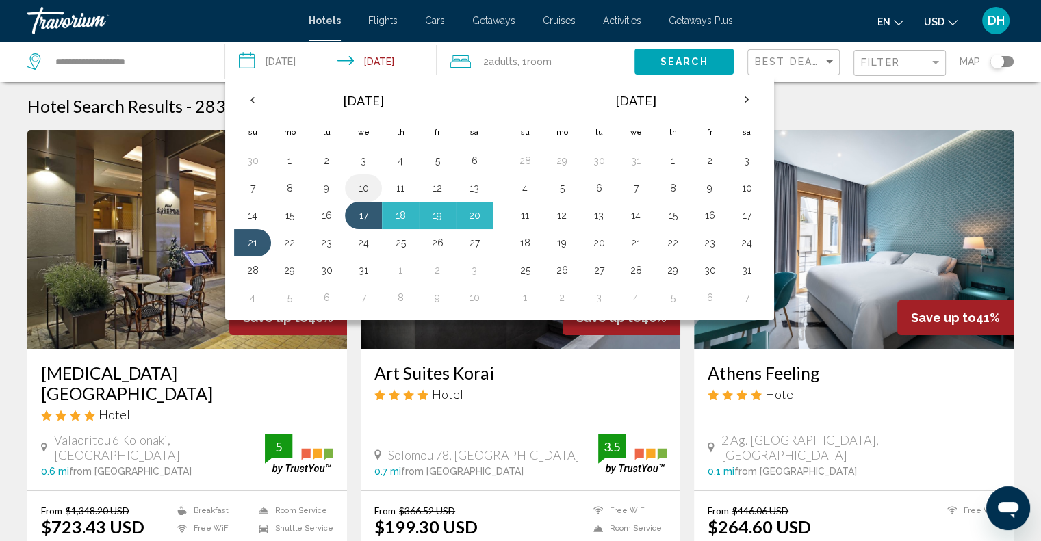
click at [360, 184] on button "10" at bounding box center [363, 188] width 22 height 19
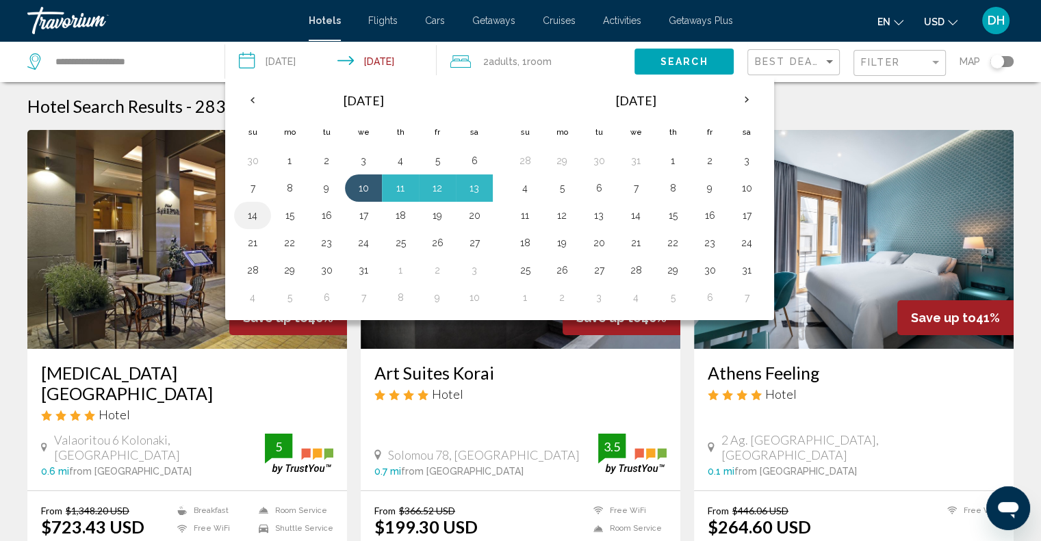
click at [256, 211] on button "14" at bounding box center [253, 215] width 22 height 19
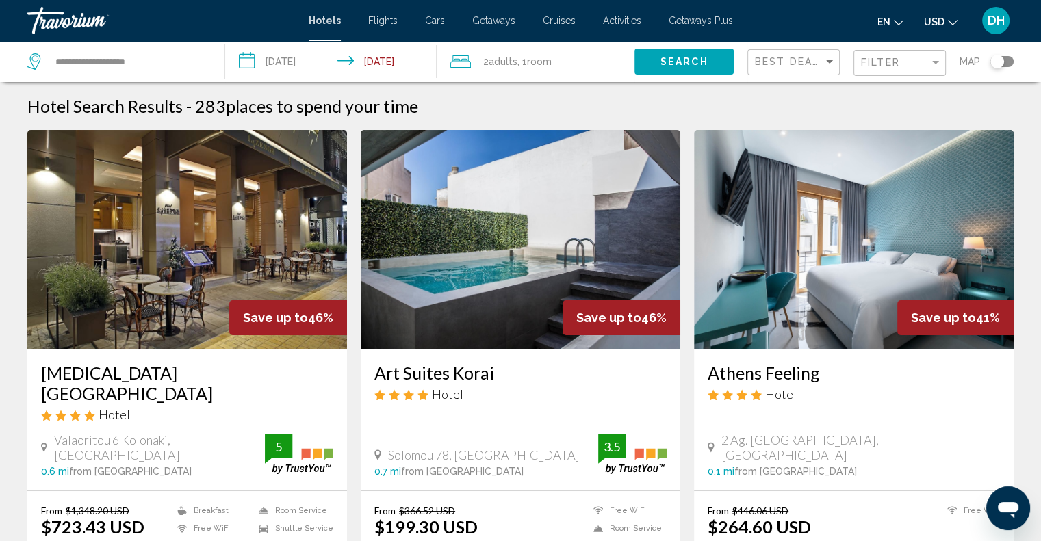
click at [686, 57] on span "Search" at bounding box center [684, 62] width 48 height 11
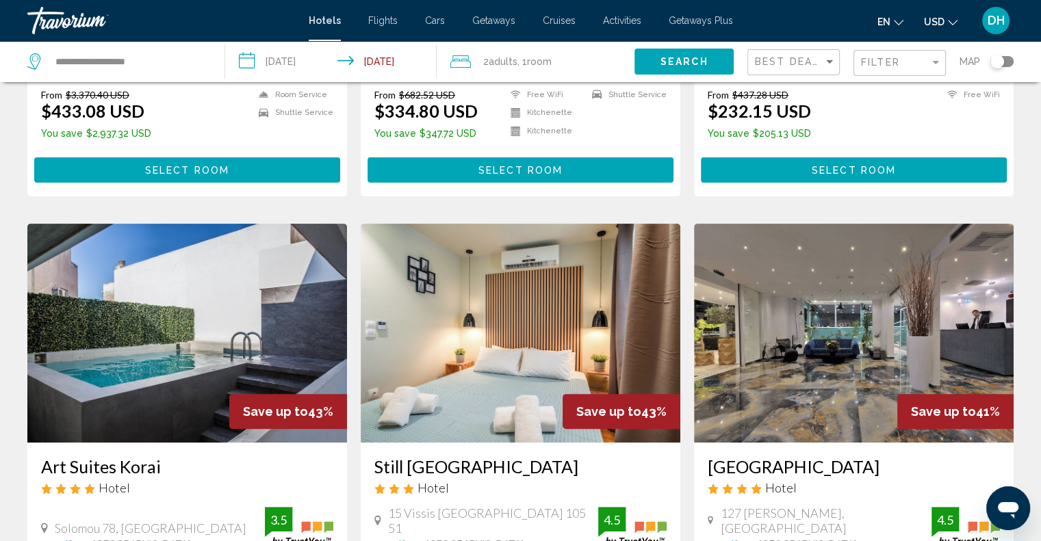
scroll to position [68, 0]
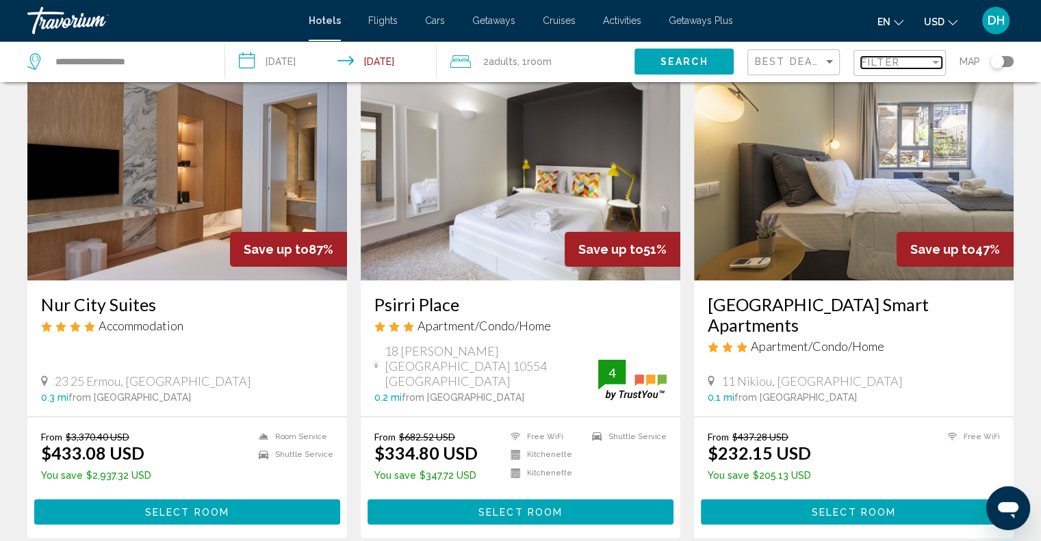
click at [928, 60] on div "Filter" at bounding box center [895, 62] width 68 height 11
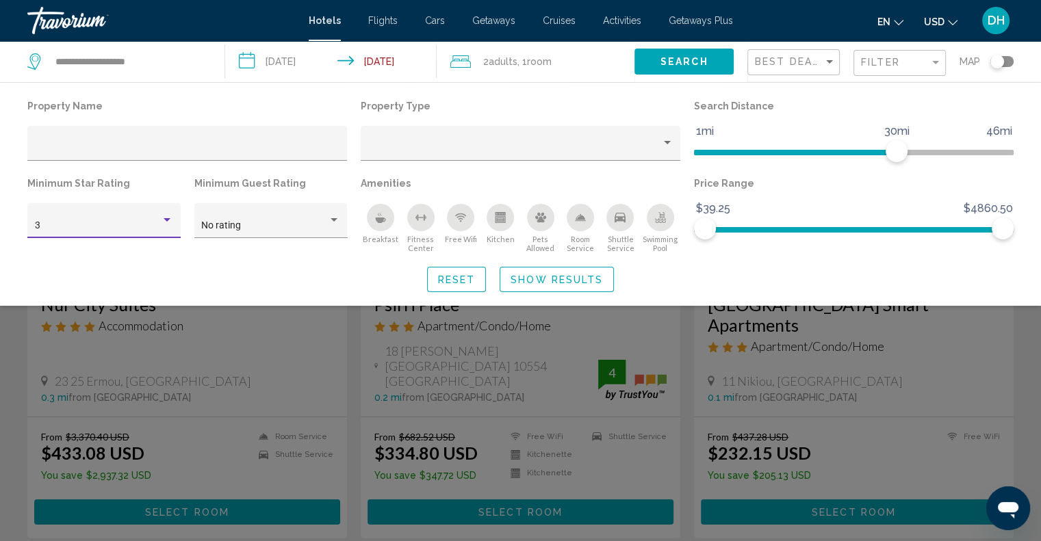
click at [171, 222] on div "Hotel Filters" at bounding box center [167, 220] width 12 height 11
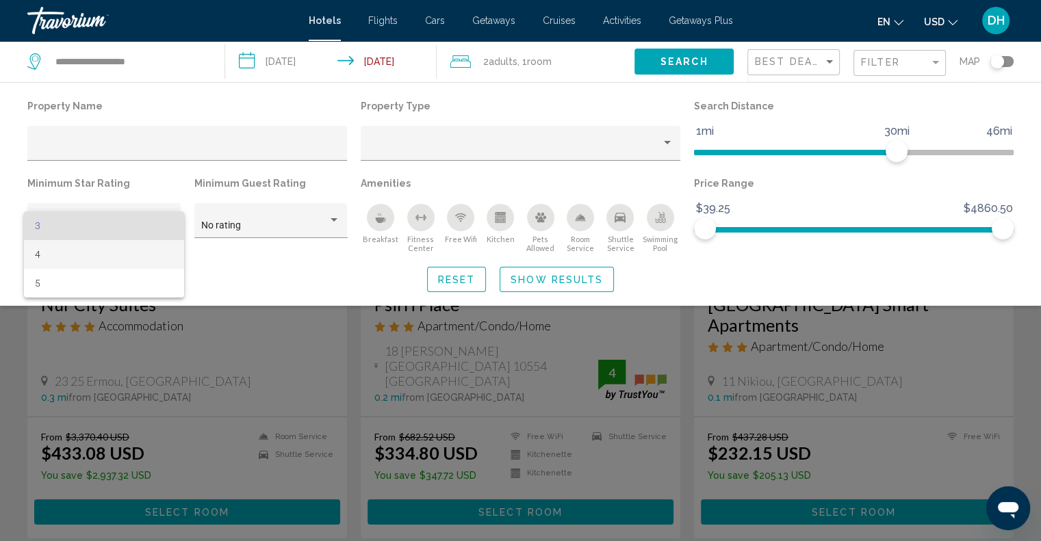
click at [144, 260] on span "4" at bounding box center [104, 254] width 138 height 29
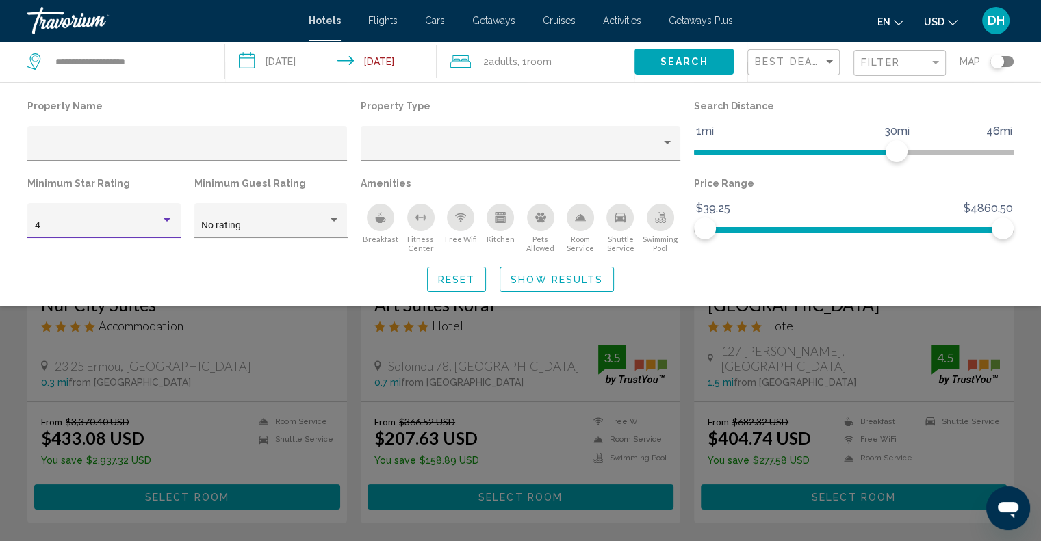
click at [159, 218] on div "4" at bounding box center [104, 225] width 139 height 28
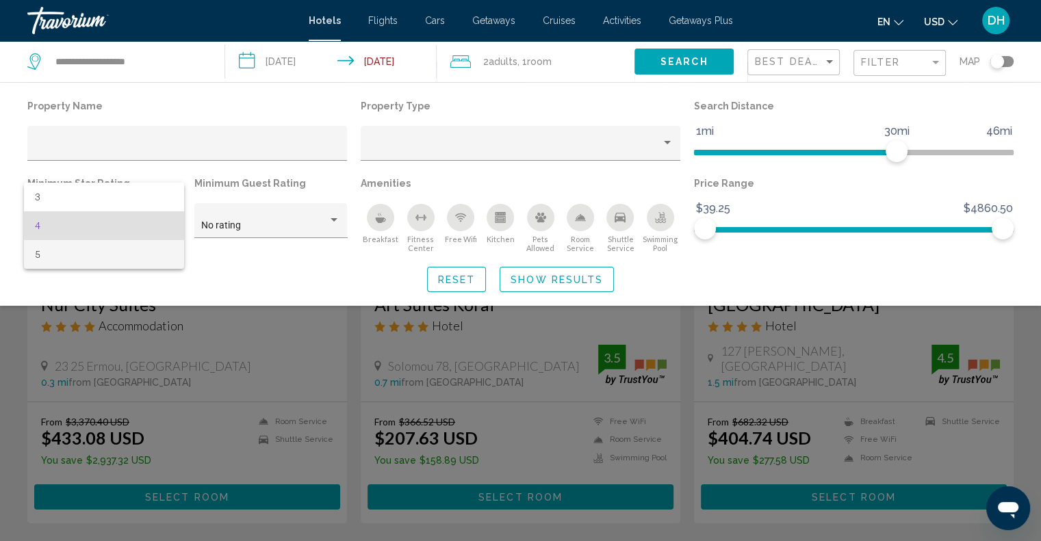
click at [162, 255] on span "5" at bounding box center [104, 254] width 138 height 29
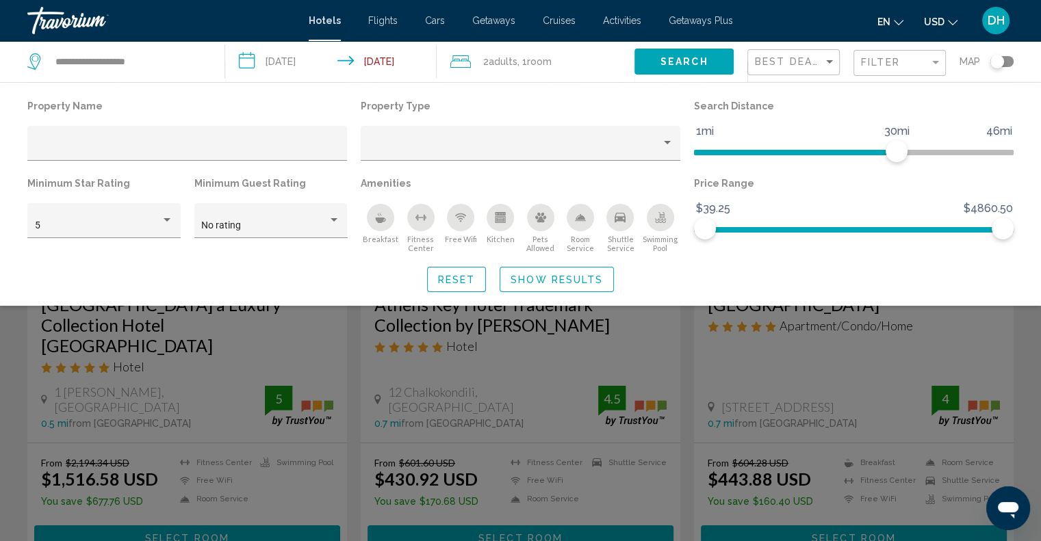
click at [681, 339] on div "Search widget" at bounding box center [520, 373] width 1041 height 336
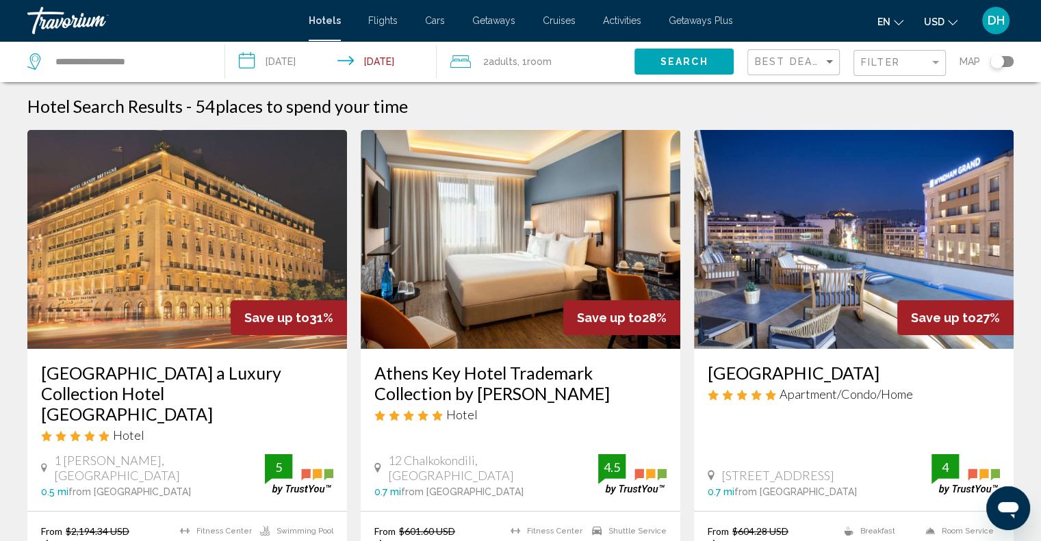
click at [308, 60] on input "**********" at bounding box center [333, 63] width 217 height 45
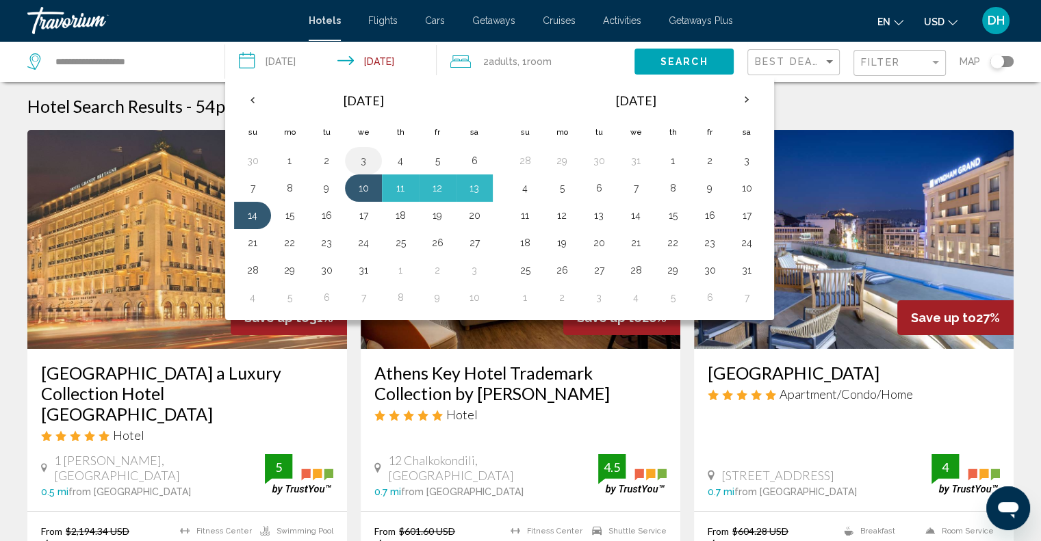
click at [361, 161] on button "3" at bounding box center [363, 160] width 22 height 19
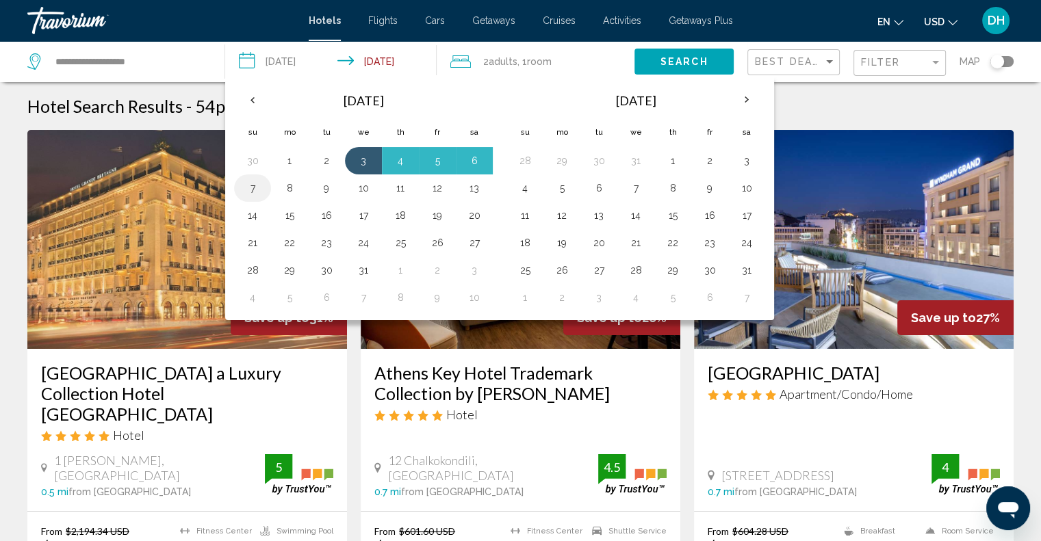
click at [260, 181] on button "7" at bounding box center [253, 188] width 22 height 19
type input "**********"
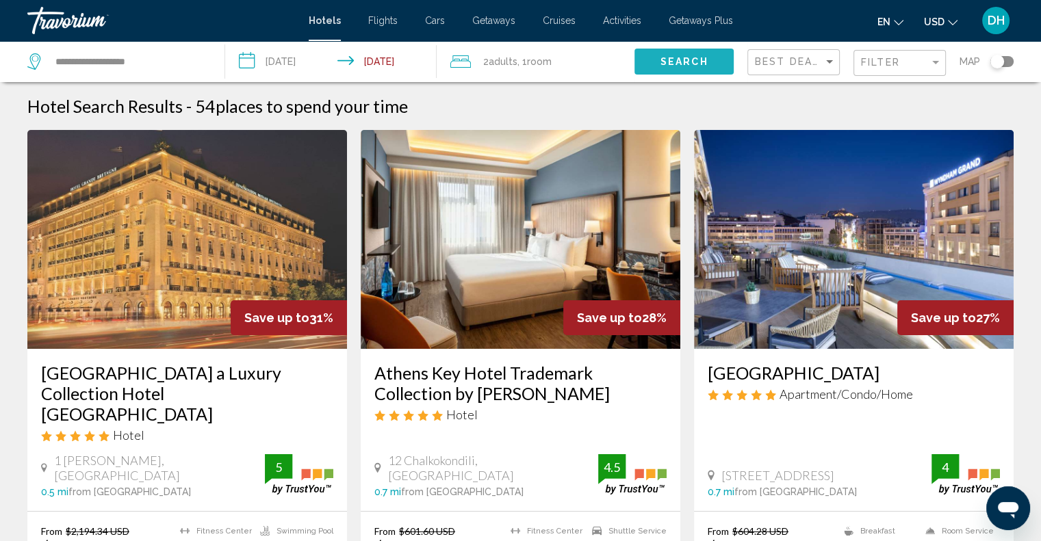
click at [687, 62] on span "Search" at bounding box center [684, 62] width 48 height 11
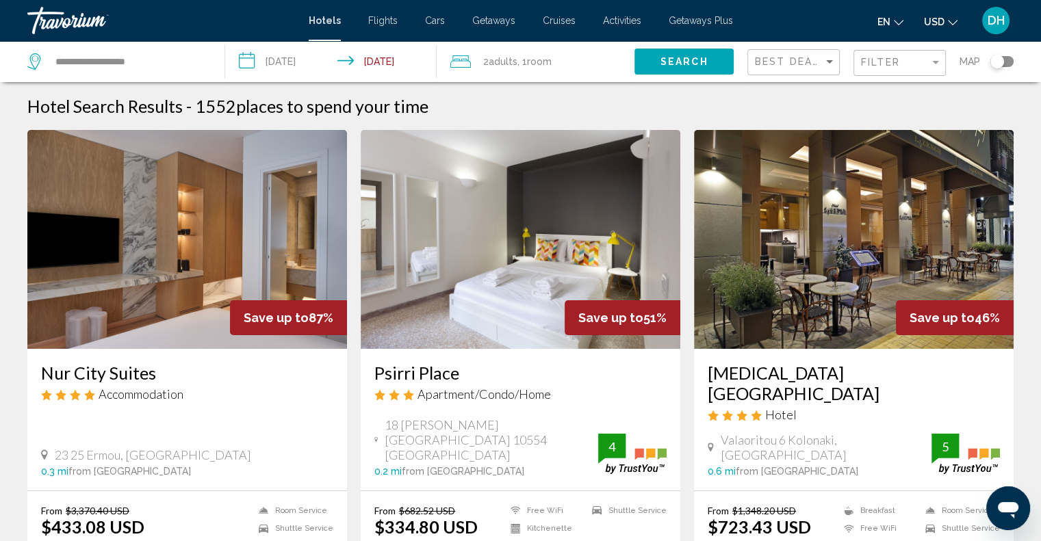
click at [200, 246] on img "Main content" at bounding box center [187, 239] width 320 height 219
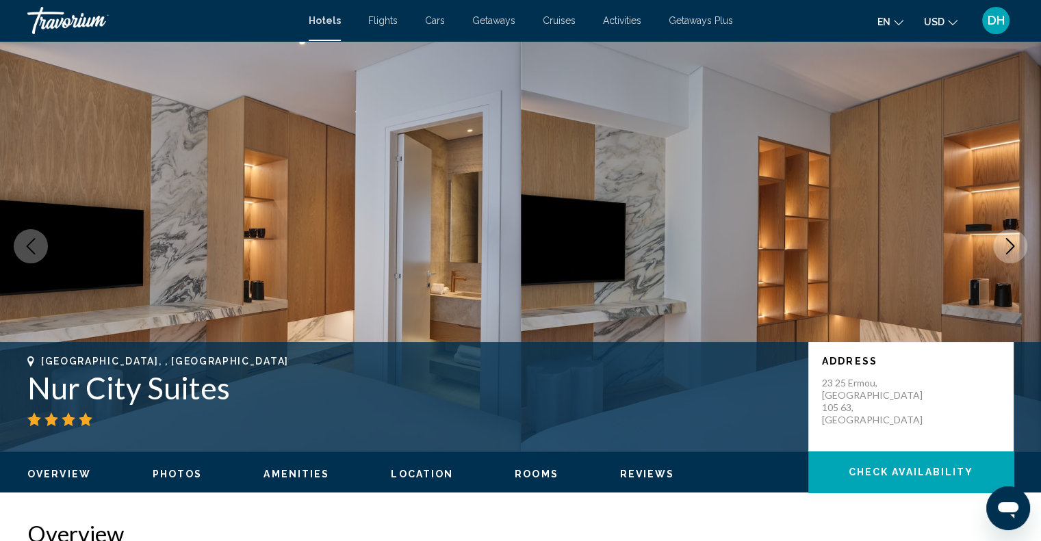
click at [1013, 246] on icon "Next image" at bounding box center [1010, 246] width 9 height 16
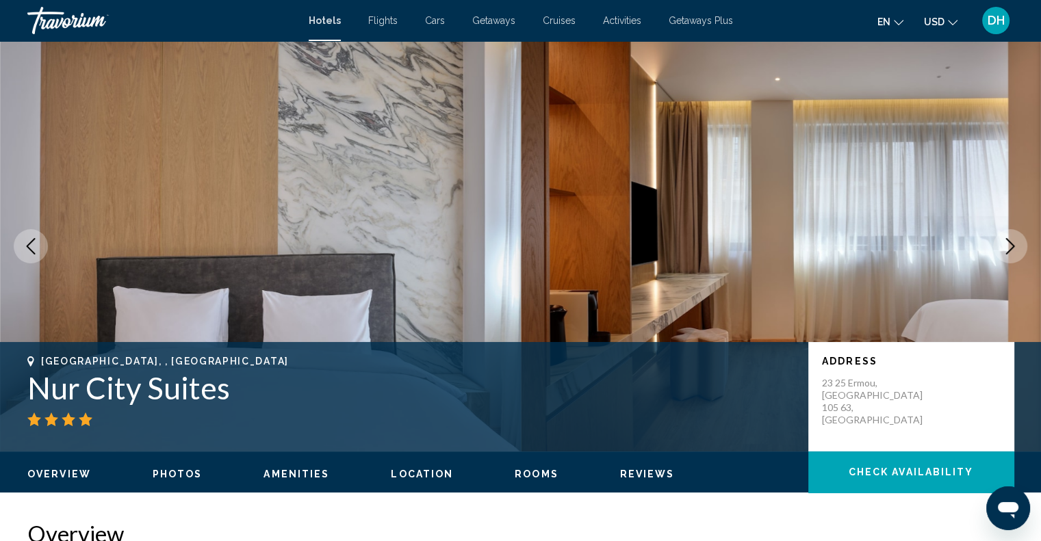
click at [1013, 246] on icon "Next image" at bounding box center [1010, 246] width 9 height 16
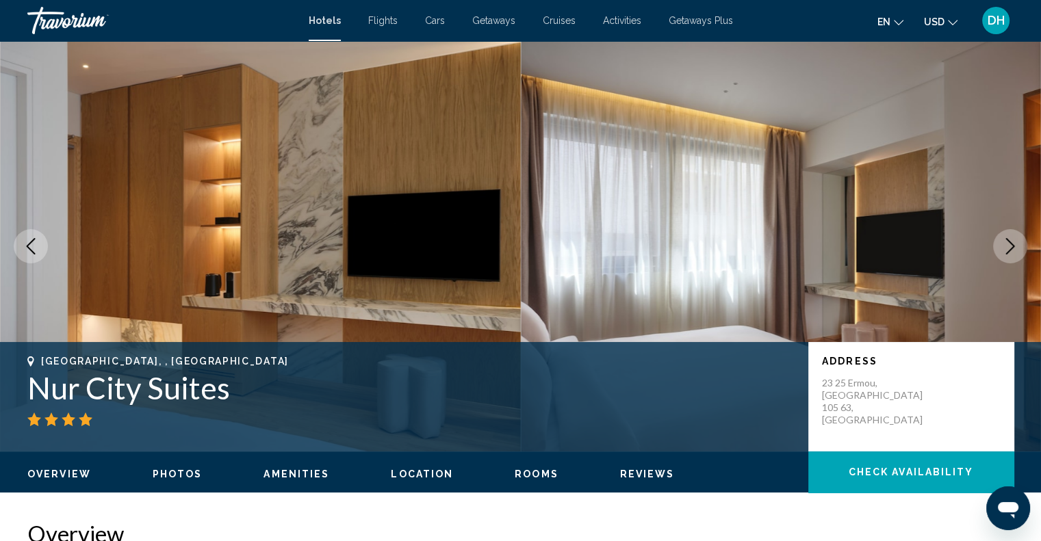
click at [1012, 245] on icon "Next image" at bounding box center [1010, 246] width 9 height 16
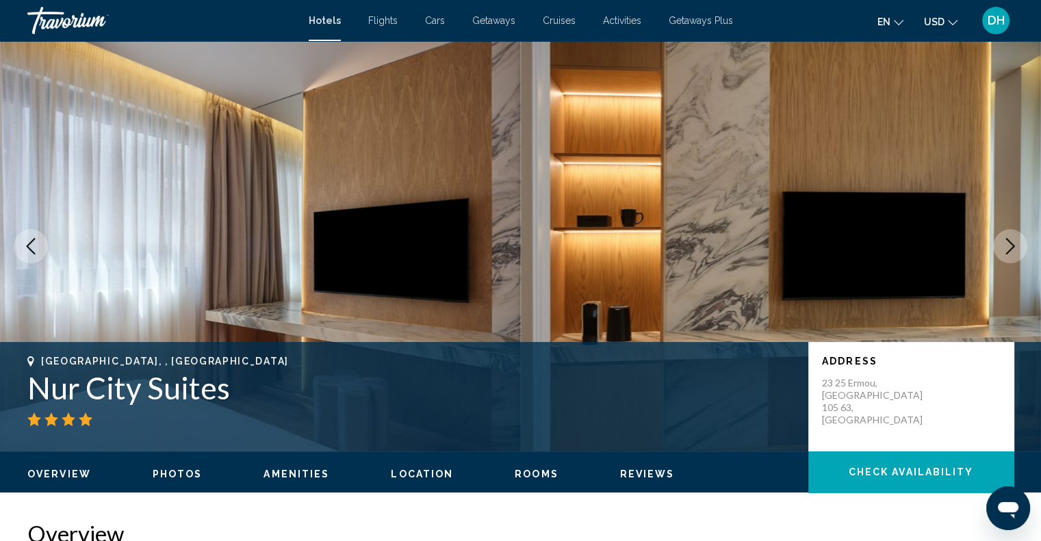
click at [1012, 245] on icon "Next image" at bounding box center [1010, 246] width 9 height 16
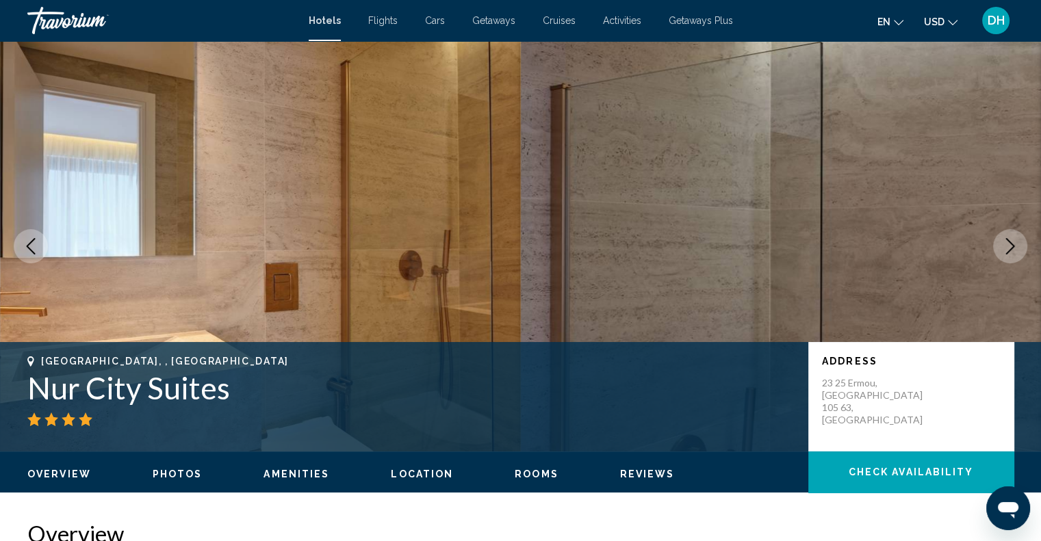
click at [1012, 245] on icon "Next image" at bounding box center [1010, 246] width 9 height 16
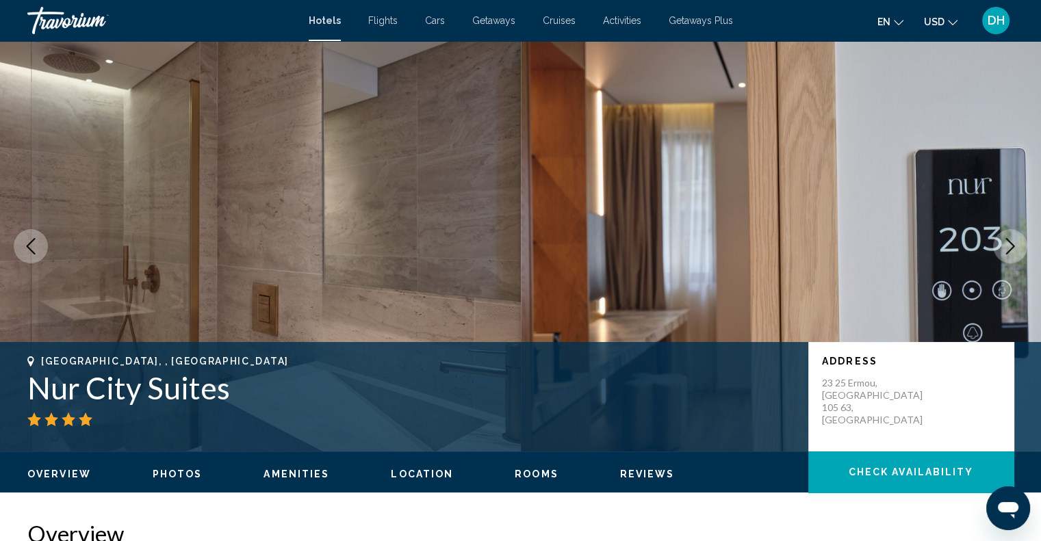
click at [1012, 245] on icon "Next image" at bounding box center [1010, 246] width 9 height 16
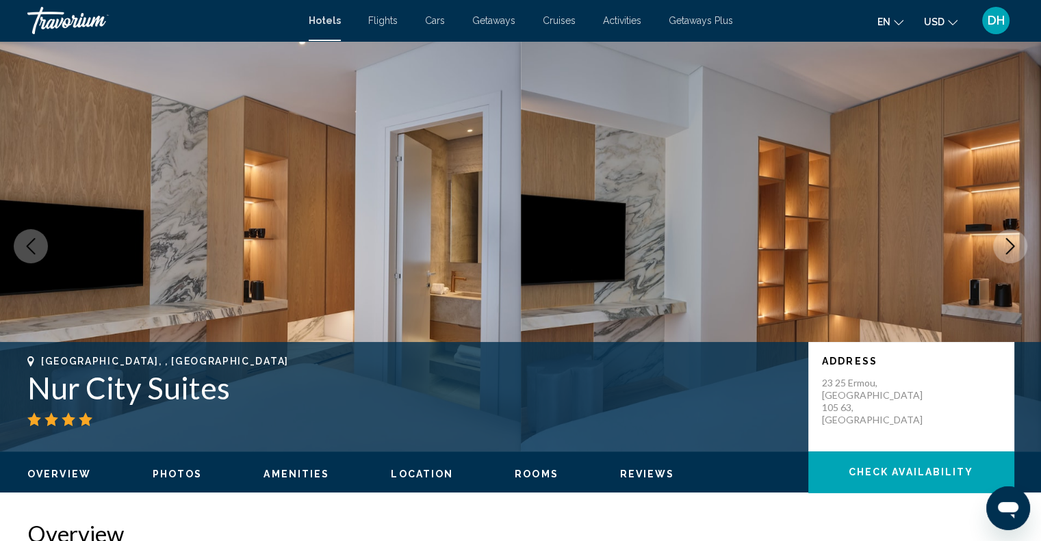
click at [1012, 245] on icon "Next image" at bounding box center [1010, 246] width 9 height 16
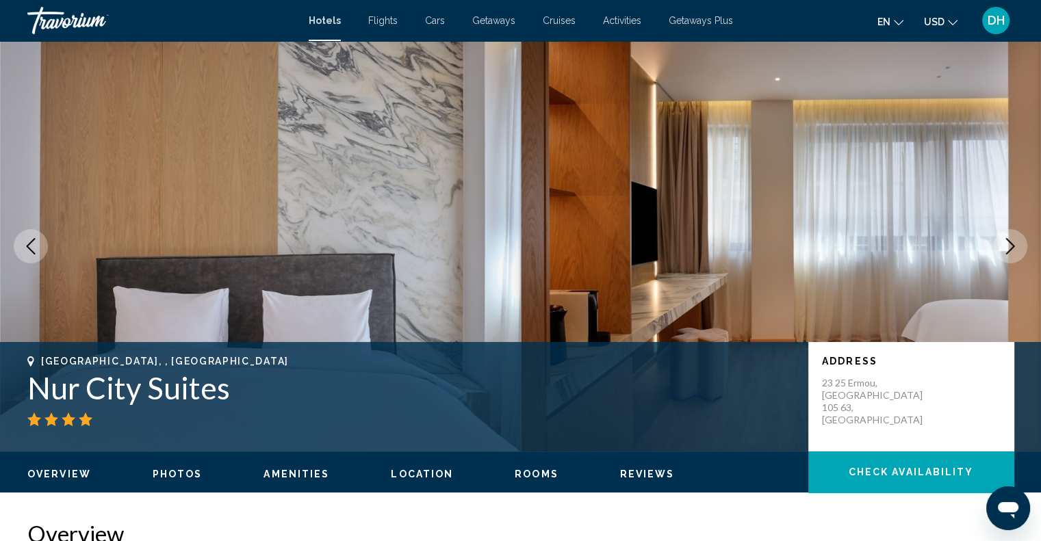
click at [1012, 245] on icon "Next image" at bounding box center [1010, 246] width 9 height 16
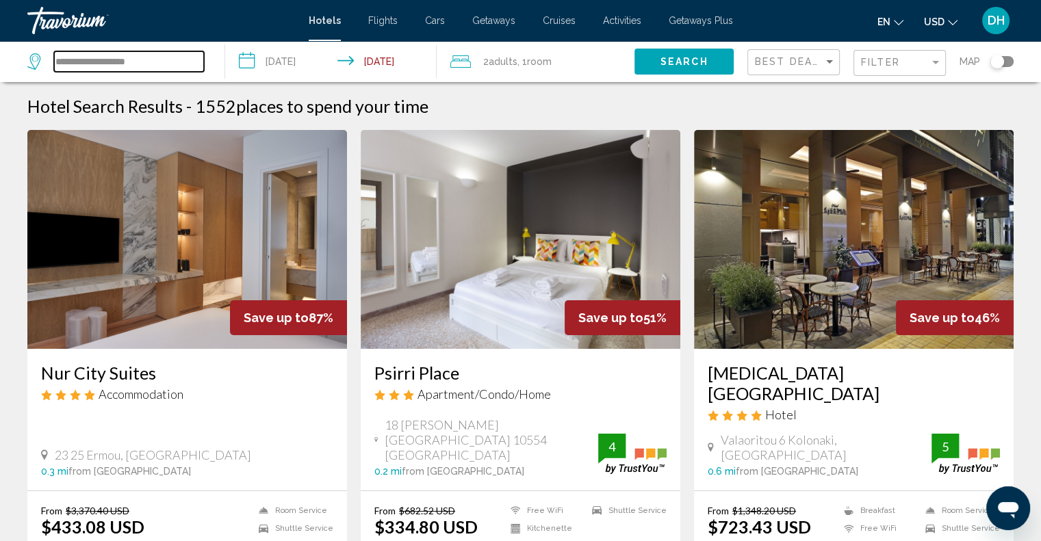
click at [146, 64] on input "**********" at bounding box center [129, 61] width 150 height 21
click at [903, 60] on div "Filter" at bounding box center [895, 62] width 68 height 11
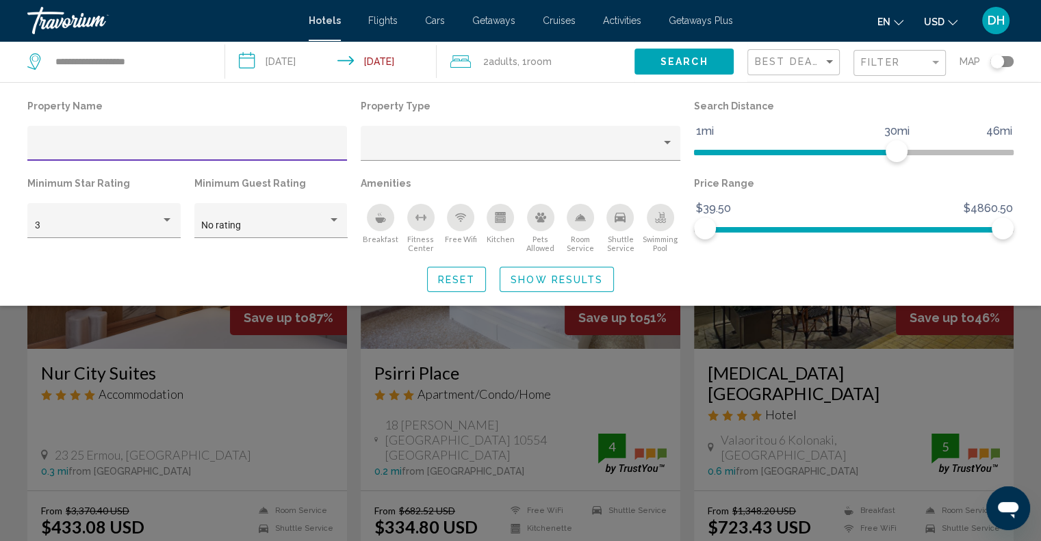
drag, startPoint x: 853, startPoint y: 335, endPoint x: 843, endPoint y: 322, distance: 16.2
click at [853, 335] on div "Search widget" at bounding box center [520, 373] width 1041 height 336
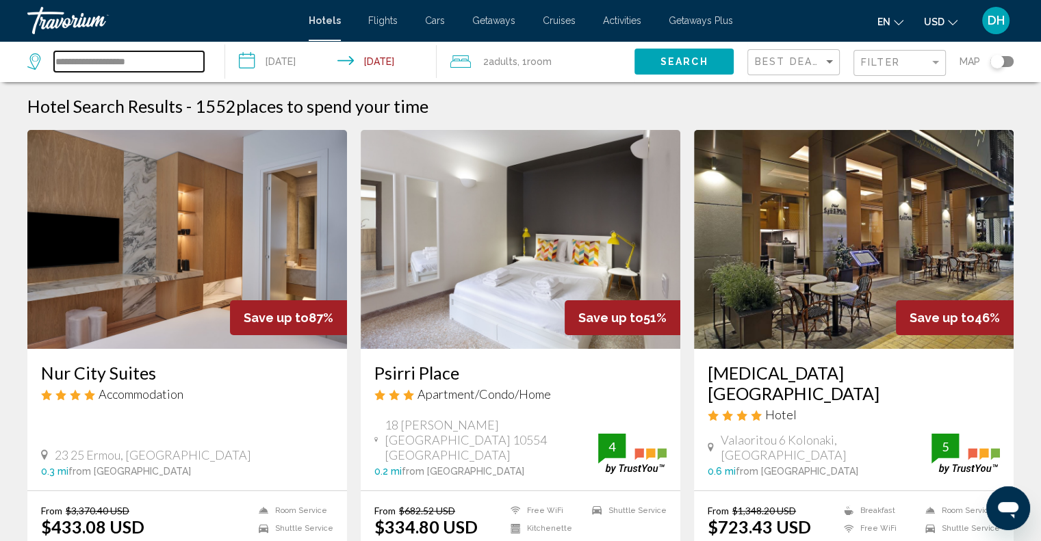
drag, startPoint x: 164, startPoint y: 59, endPoint x: 0, endPoint y: 59, distance: 164.3
click at [0, 59] on app-destination-search "**********" at bounding box center [112, 61] width 225 height 41
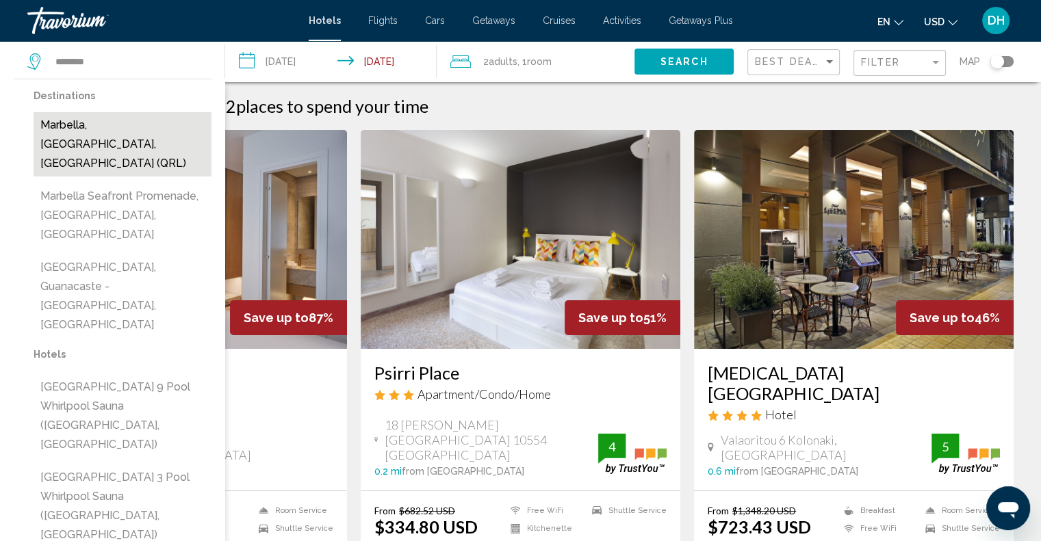
click at [128, 128] on button "Marbella, [GEOGRAPHIC_DATA], [GEOGRAPHIC_DATA] (QRL)" at bounding box center [123, 144] width 178 height 64
type input "**********"
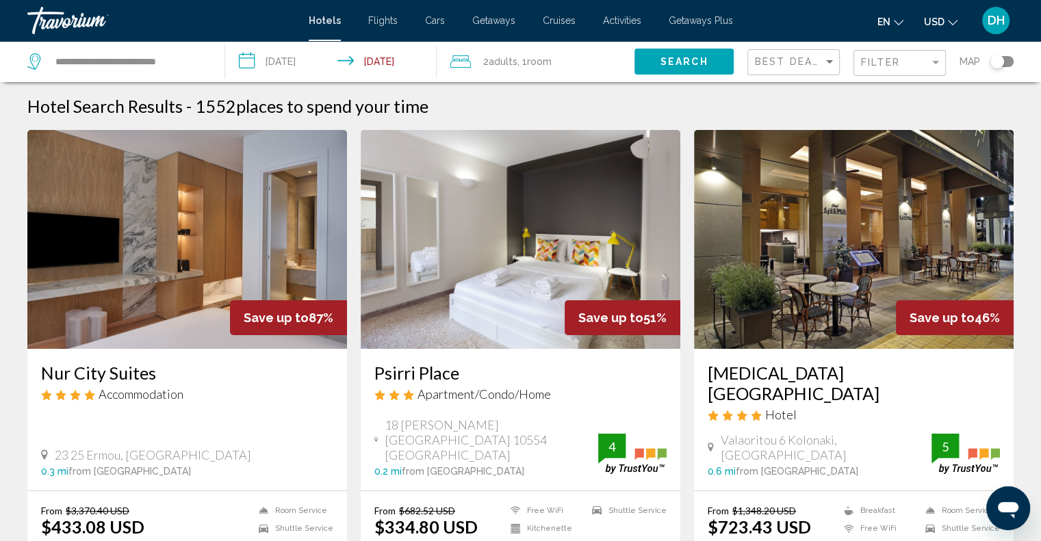
click at [693, 64] on span "Search" at bounding box center [684, 62] width 48 height 11
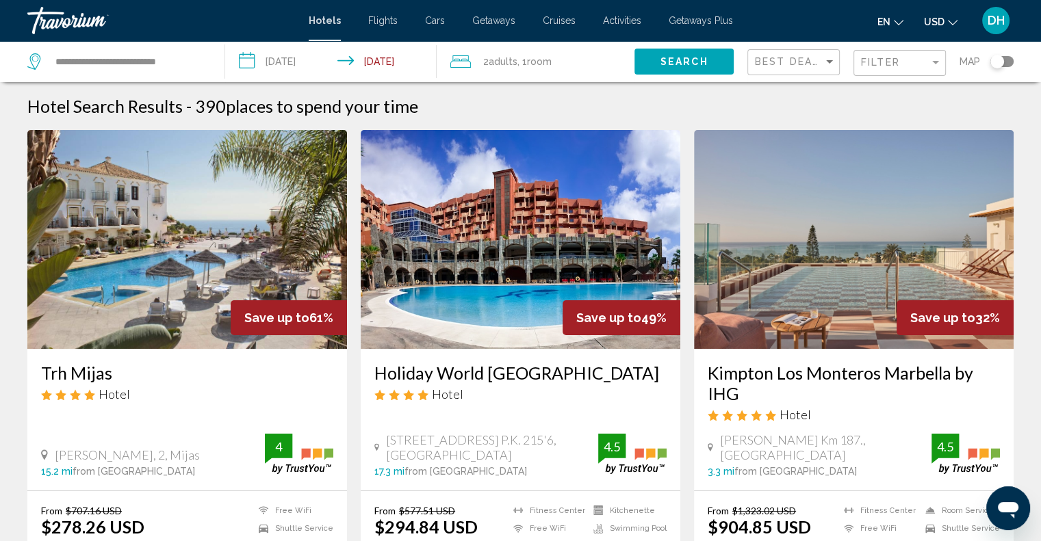
scroll to position [68, 0]
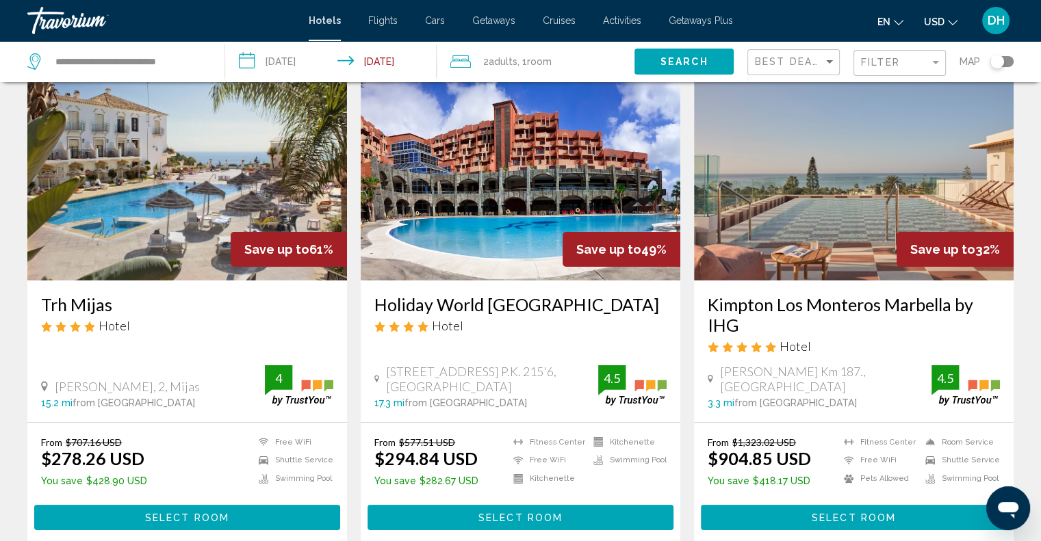
click at [138, 196] on img "Main content" at bounding box center [187, 171] width 320 height 219
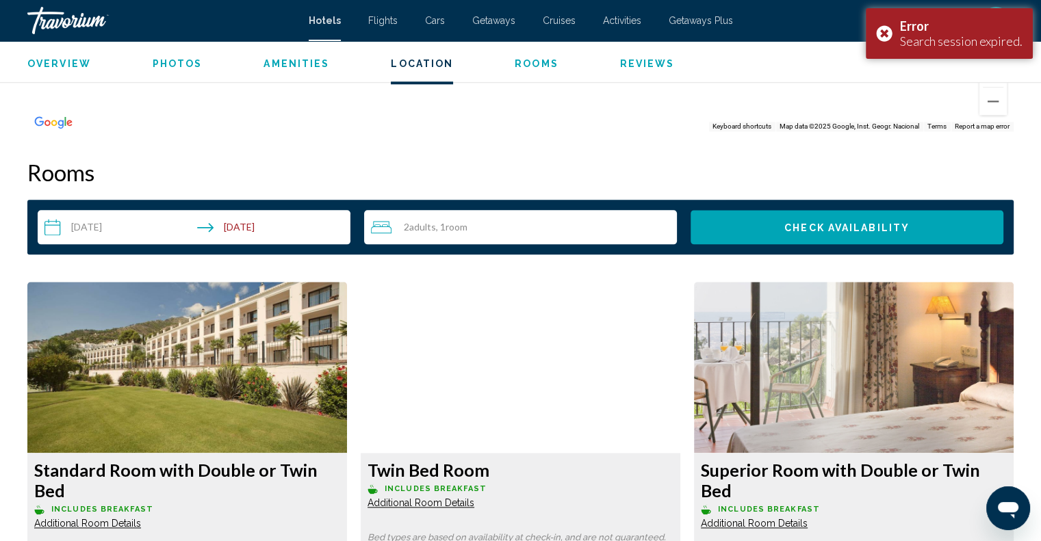
scroll to position [1506, 0]
